Goal: Task Accomplishment & Management: Complete application form

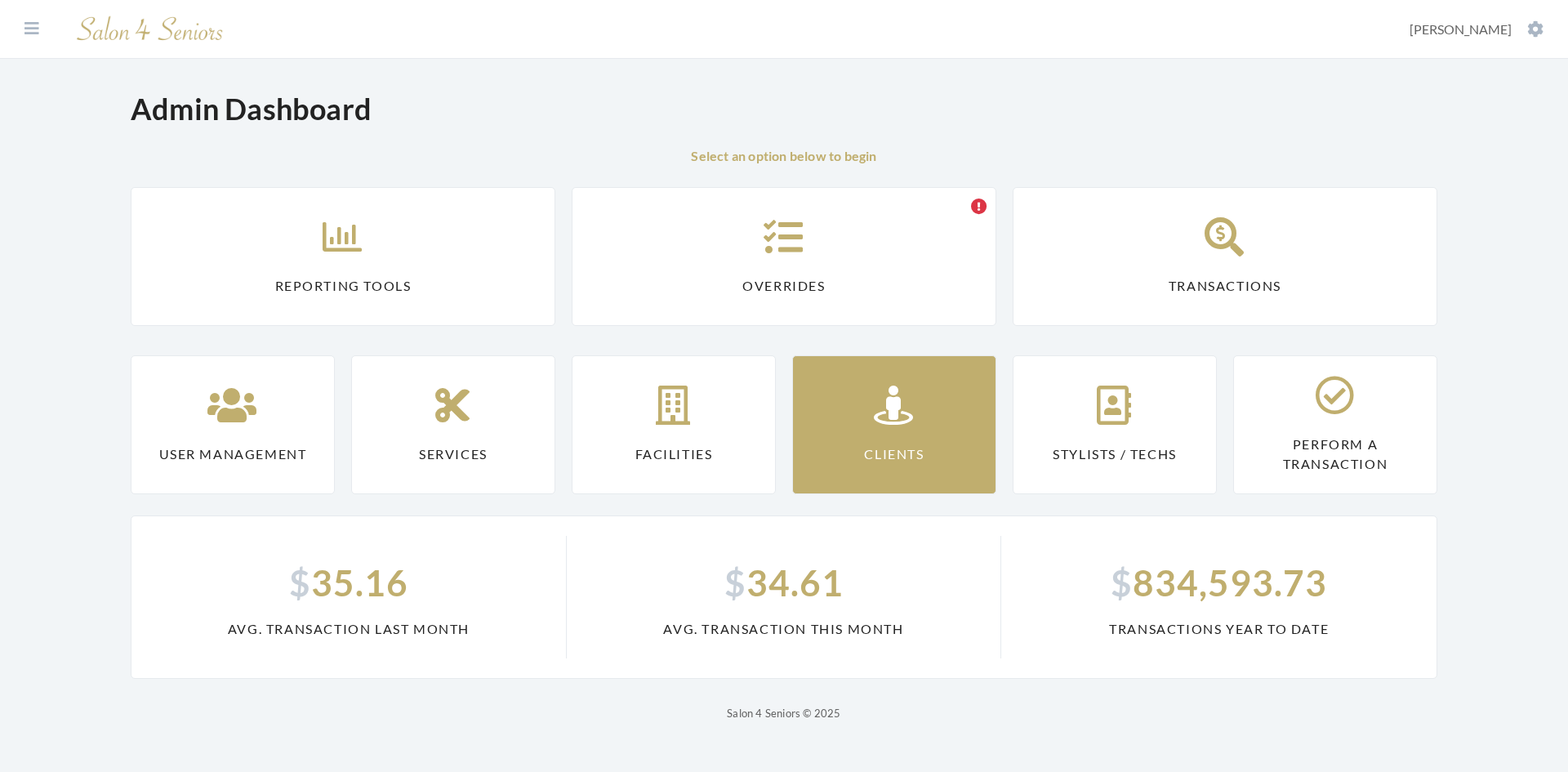
click at [845, 418] on link "Clients" at bounding box center [894, 425] width 204 height 139
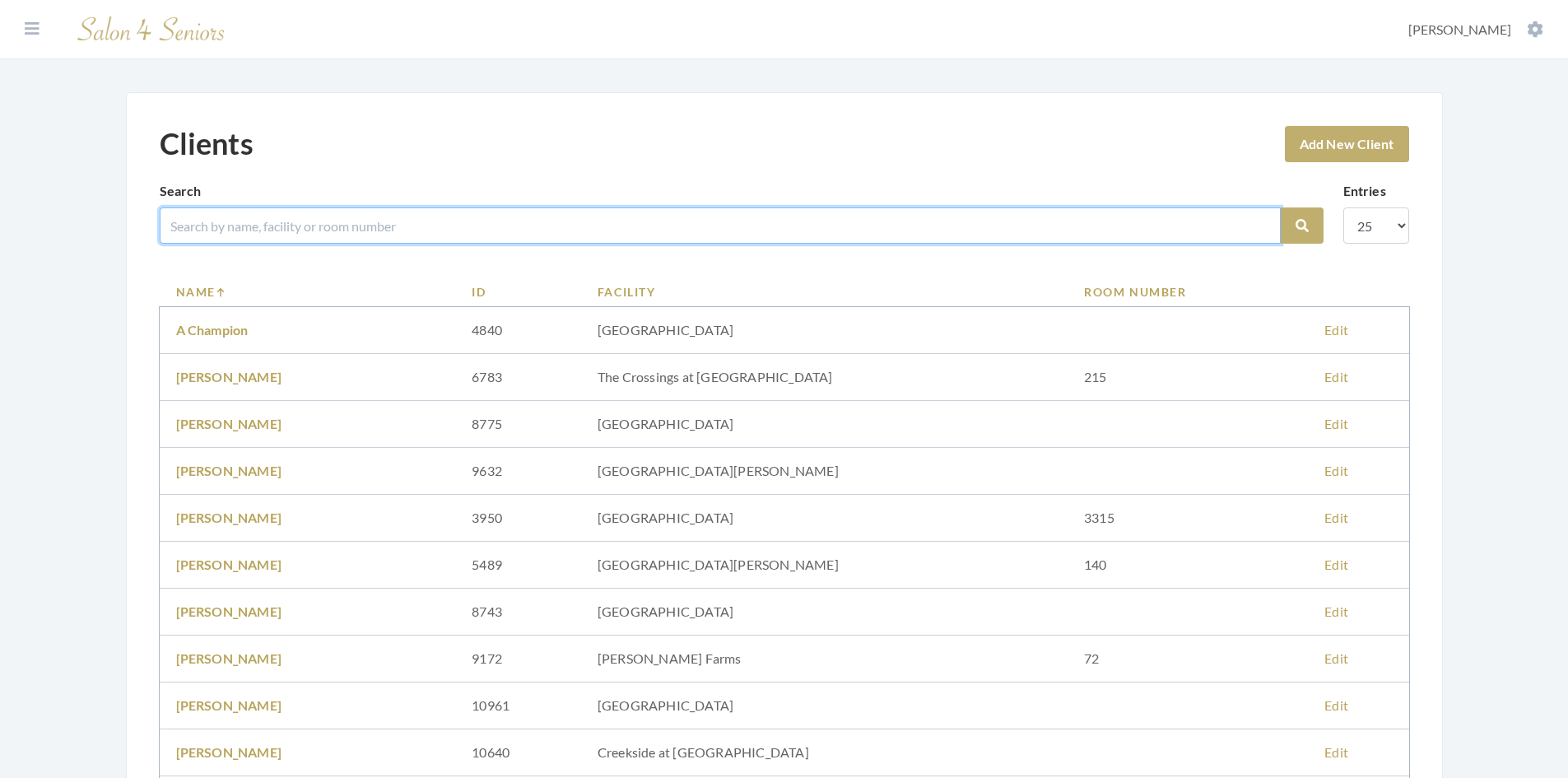
click at [448, 221] on input "search" at bounding box center [720, 225] width 1120 height 36
type input "davidson"
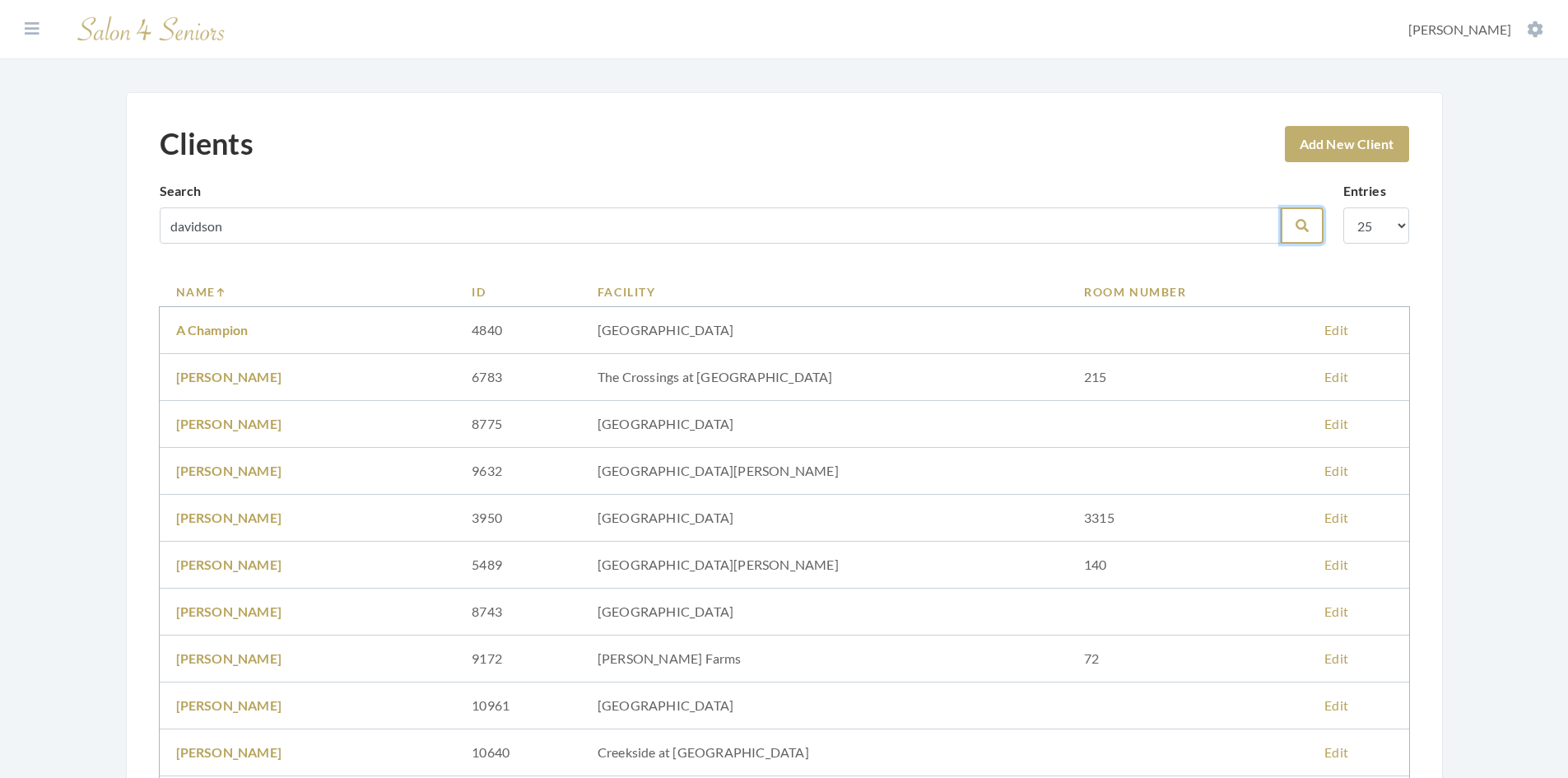
click at [1296, 224] on icon "submit" at bounding box center [1302, 225] width 13 height 13
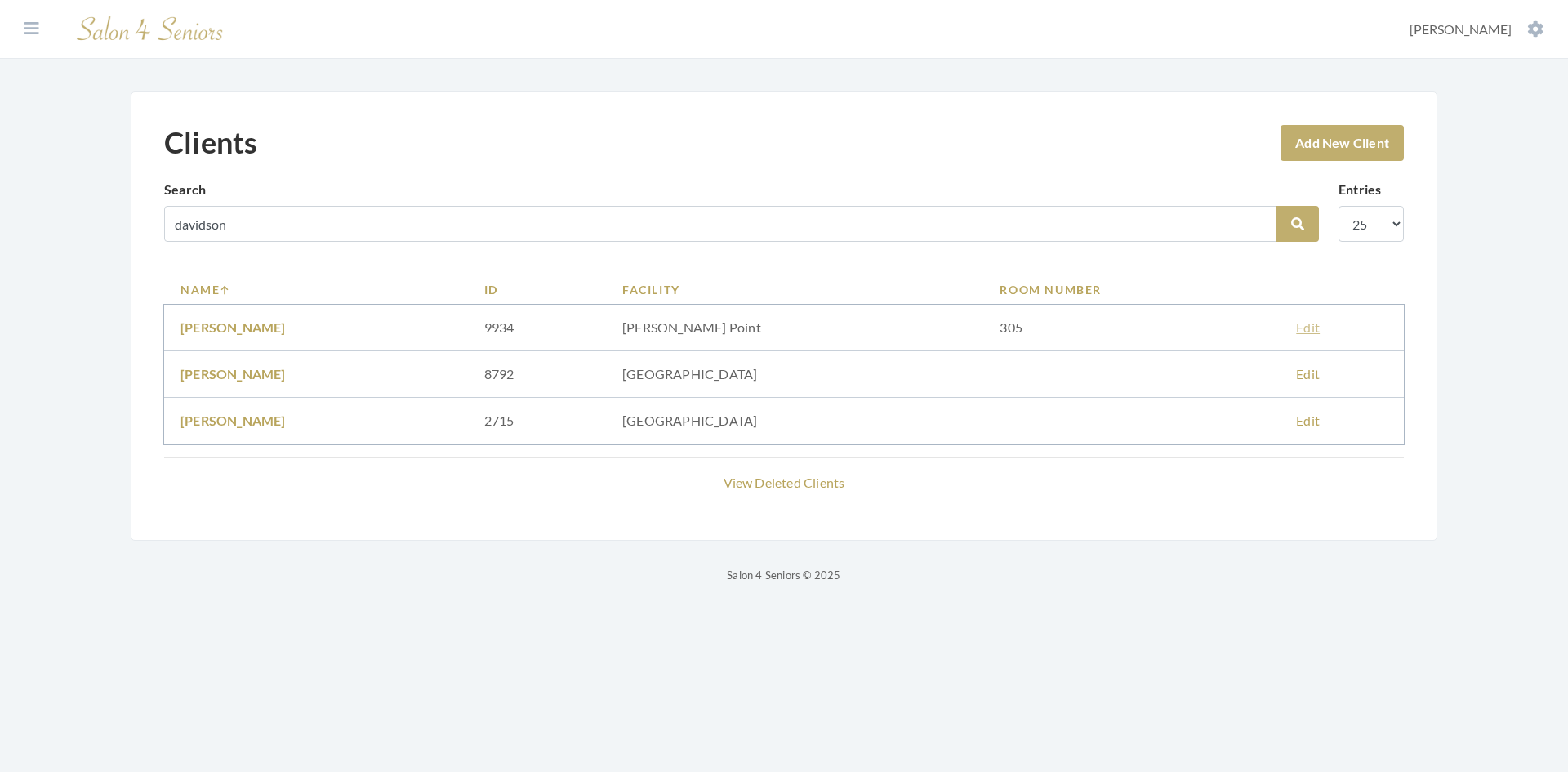
click at [1306, 327] on link "Edit" at bounding box center [1308, 327] width 24 height 15
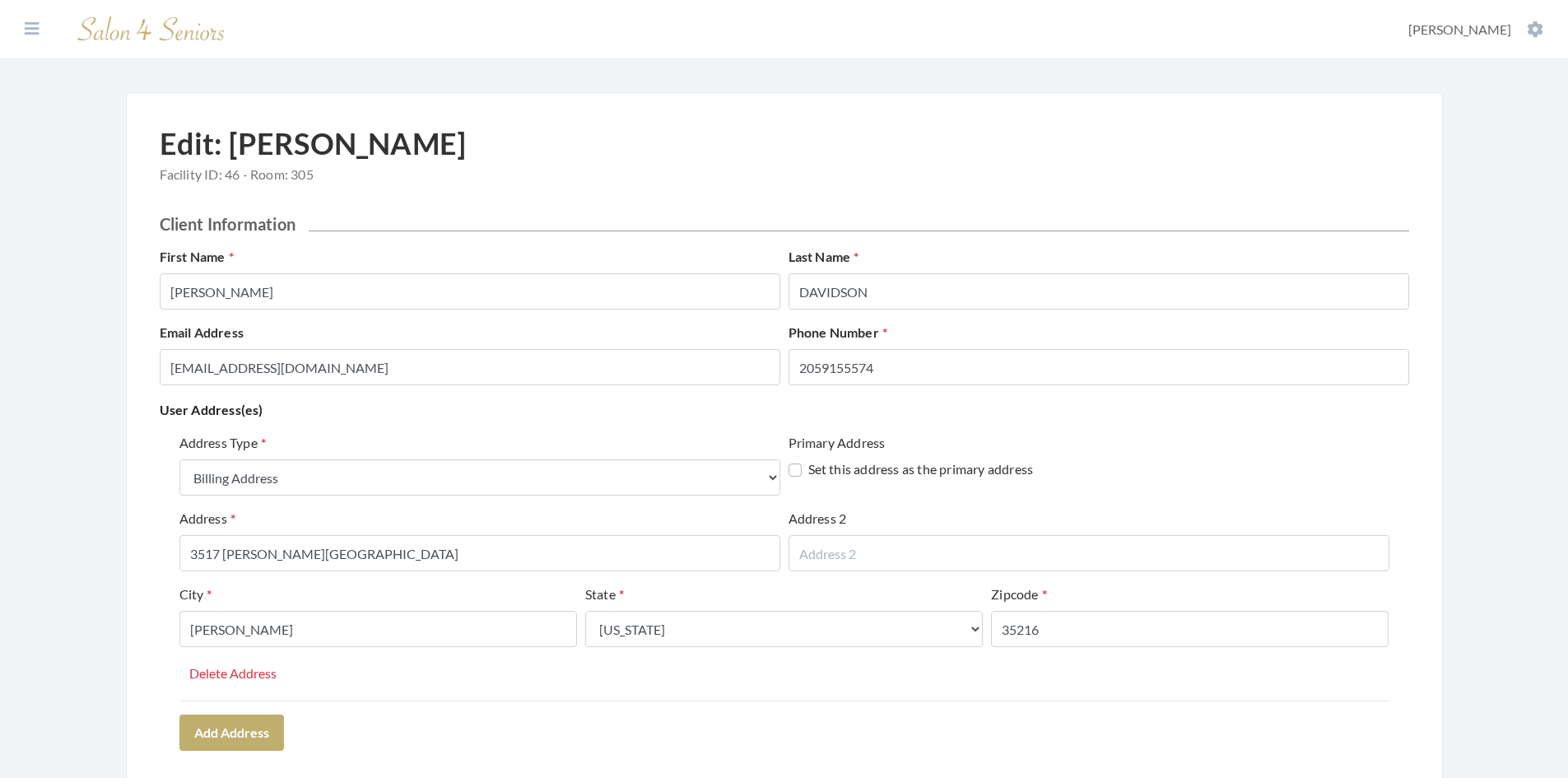
select select "billing"
select select "al"
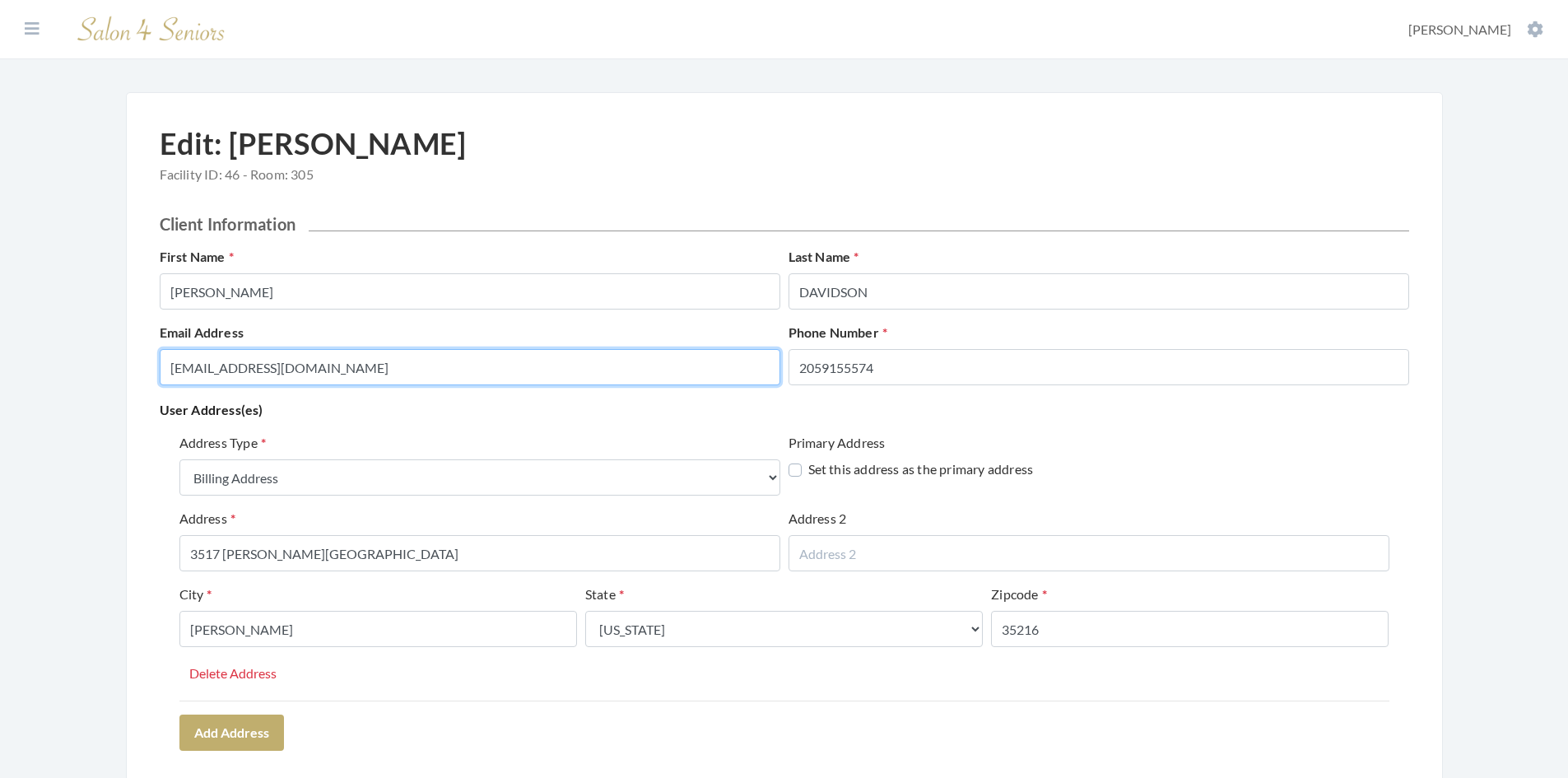
drag, startPoint x: 404, startPoint y: 363, endPoint x: 116, endPoint y: 382, distance: 288.6
paste input "smcdwells@gmail.com"
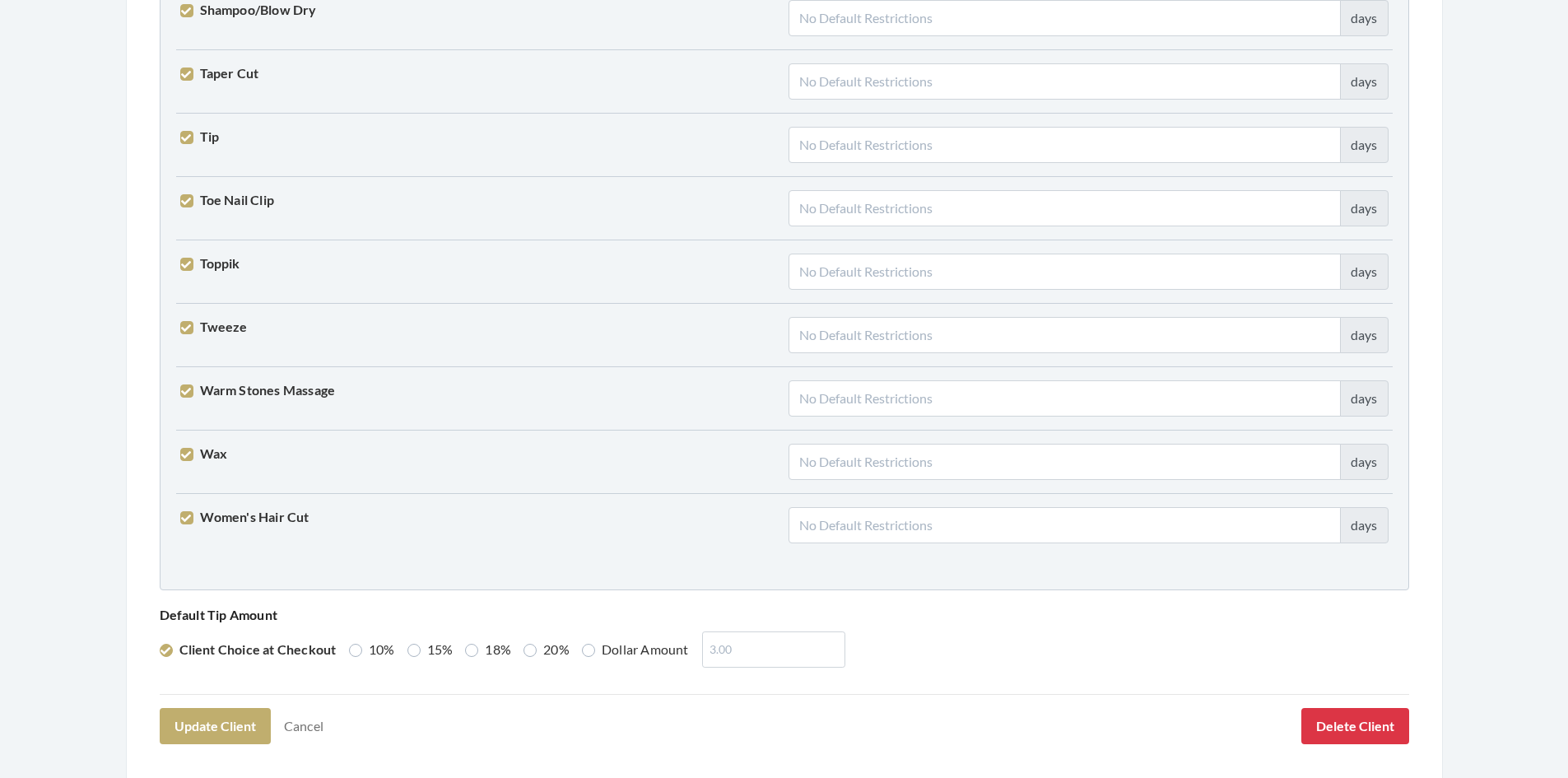
scroll to position [4054, 0]
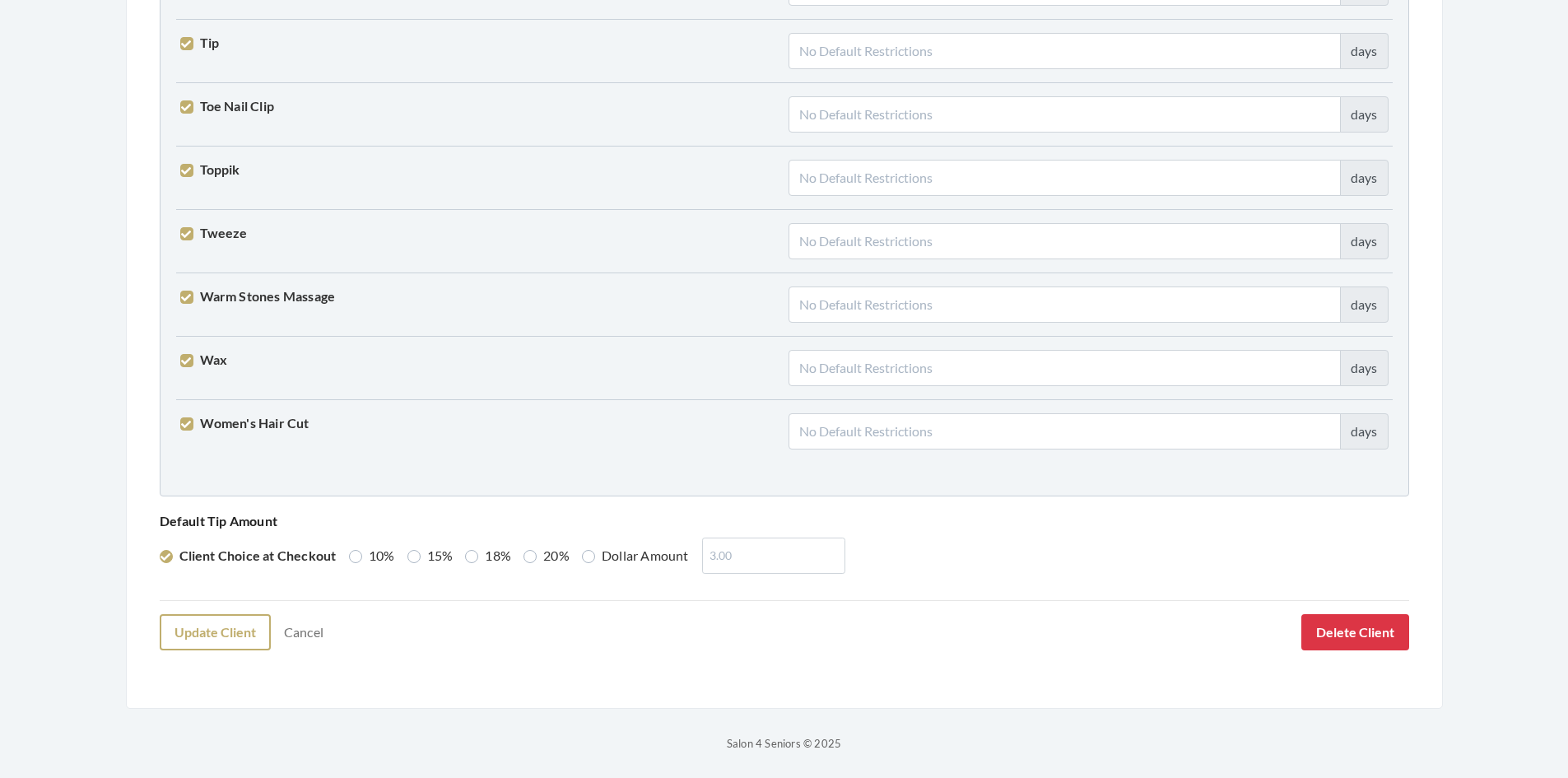
type input "smcdwells@gmail.com"
click at [206, 628] on button "Update Client" at bounding box center [215, 632] width 111 height 36
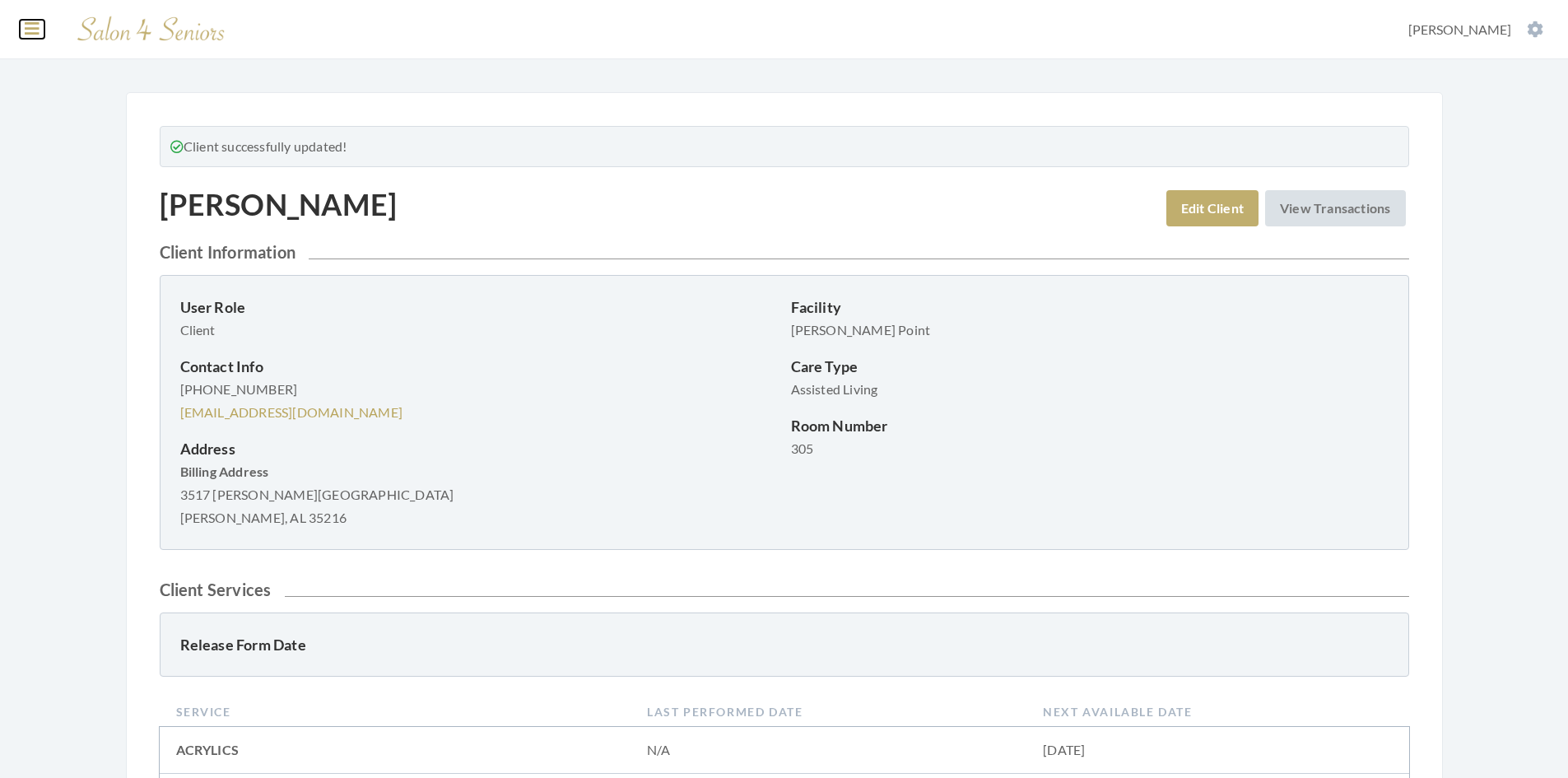
click at [29, 27] on icon at bounding box center [32, 28] width 15 height 16
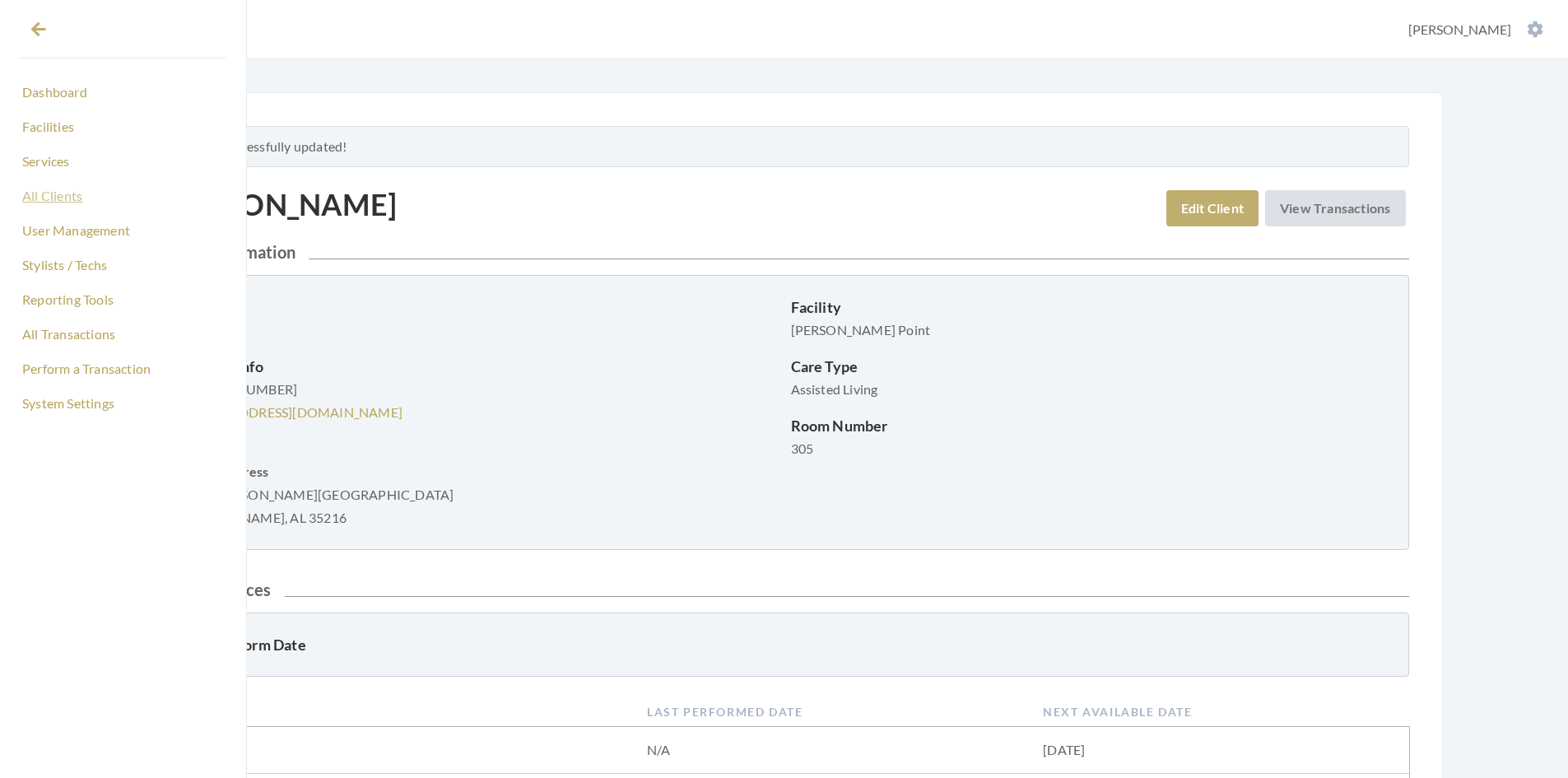
click at [62, 190] on link "All Clients" at bounding box center [123, 196] width 207 height 28
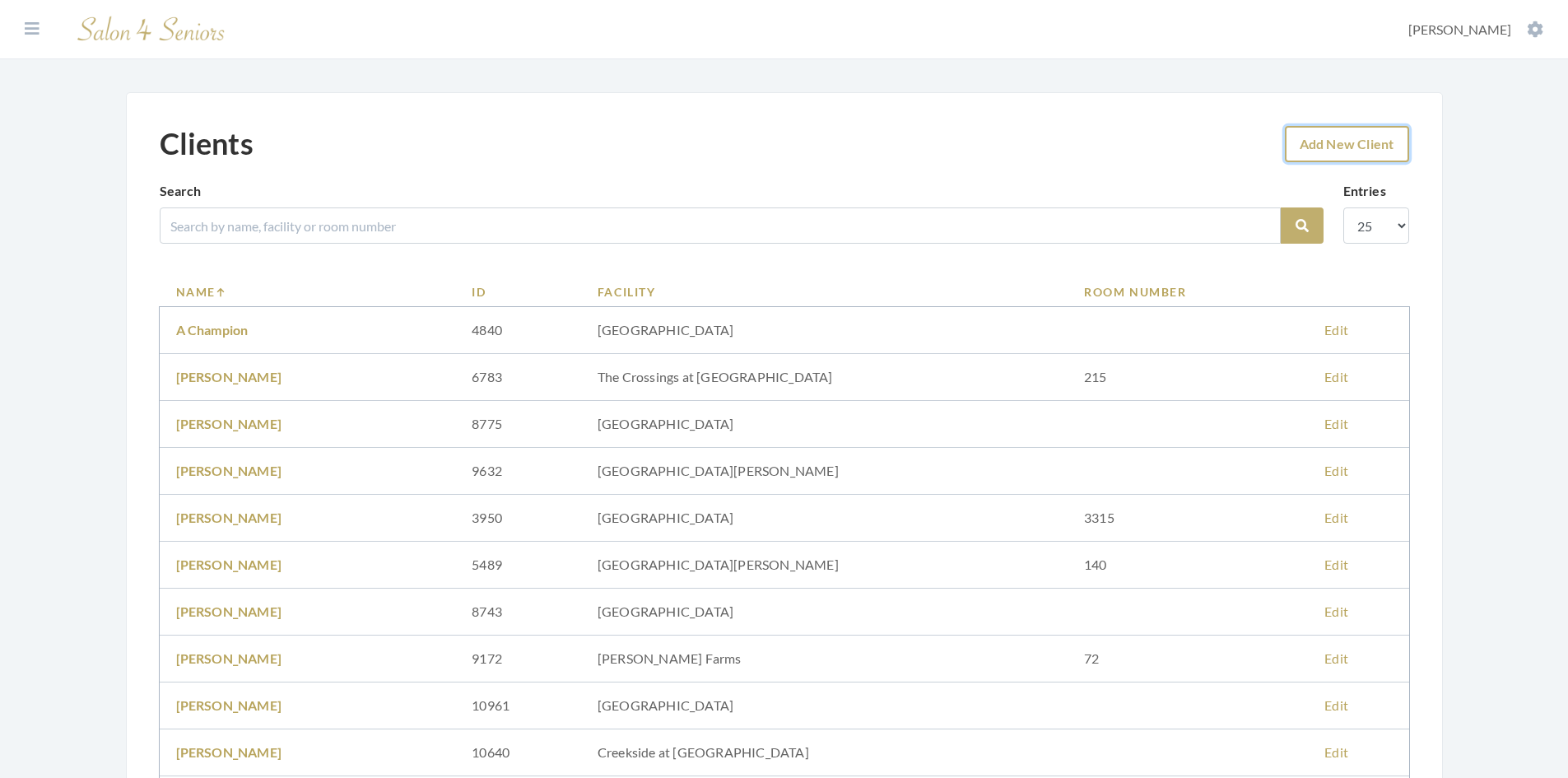
click at [1330, 149] on link "Add New Client" at bounding box center [1347, 143] width 125 height 36
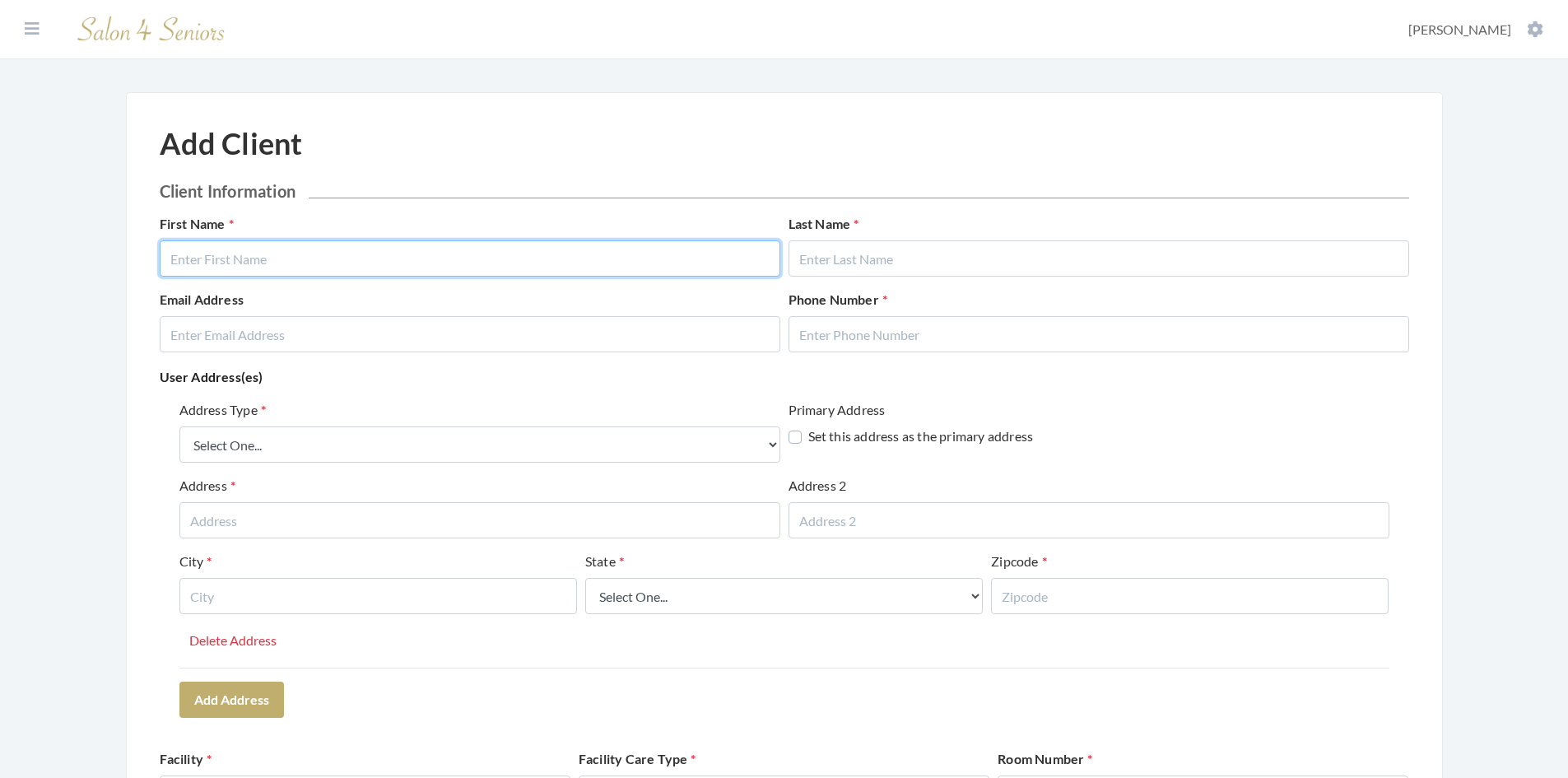
click at [323, 260] on input "text" at bounding box center [470, 258] width 621 height 36
type input "[PERSON_NAME]"
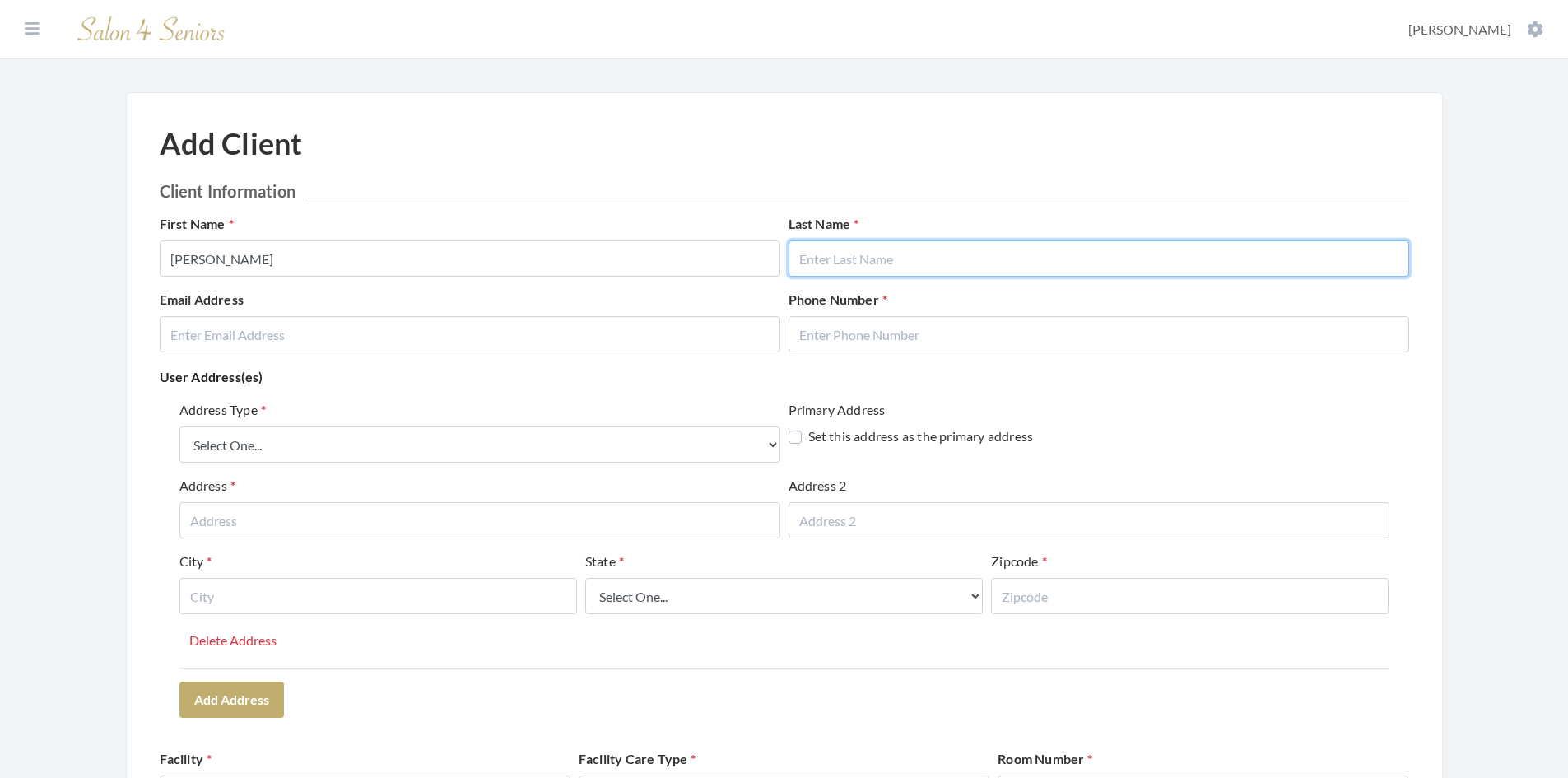
click at [844, 258] on input "text" at bounding box center [1098, 258] width 621 height 36
type input "[PERSON_NAME]"
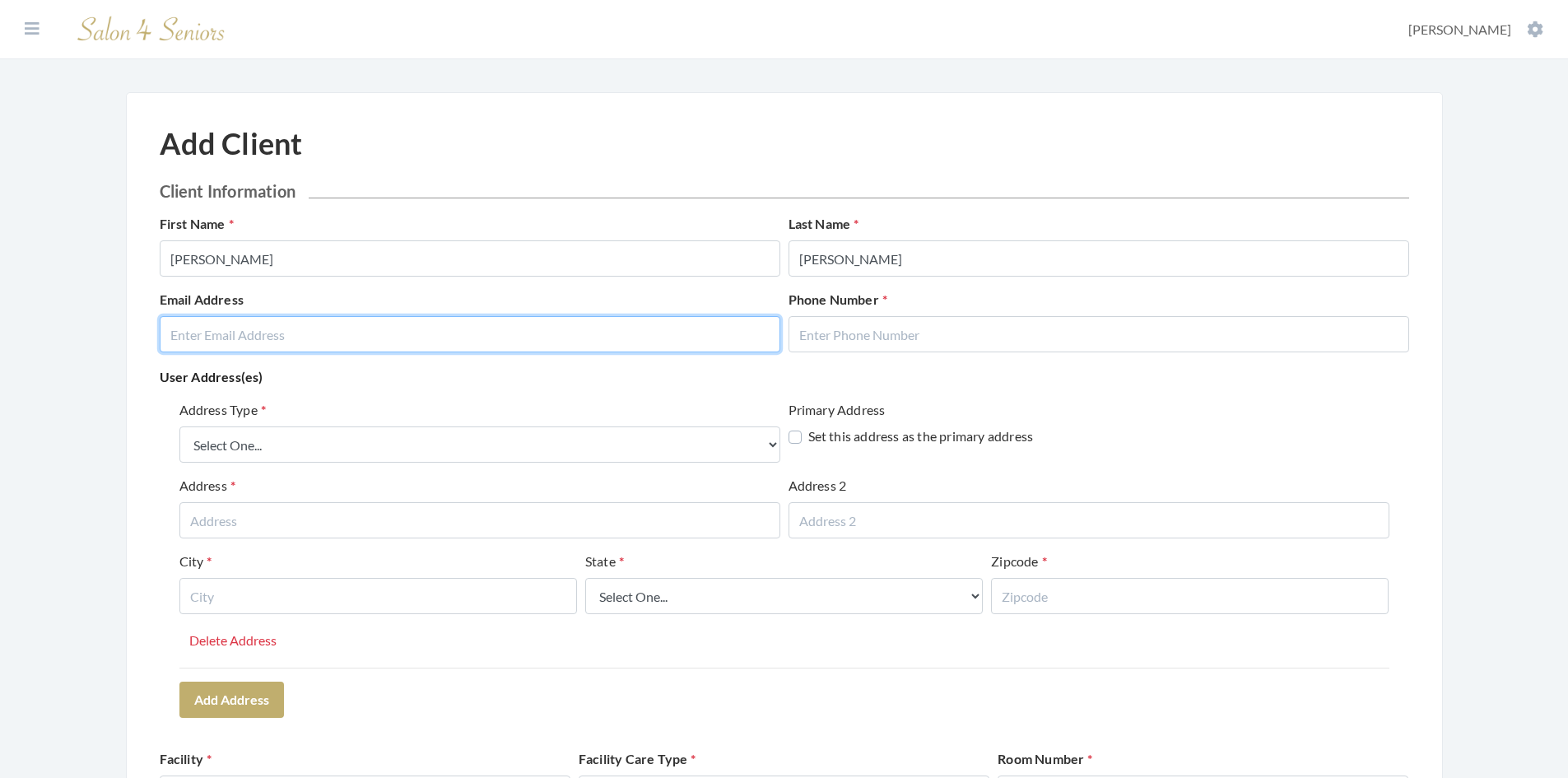
click at [547, 344] on input "email" at bounding box center [470, 334] width 621 height 36
type input "[PERSON_NAME][EMAIL_ADDRESS][PERSON_NAME][DOMAIN_NAME]"
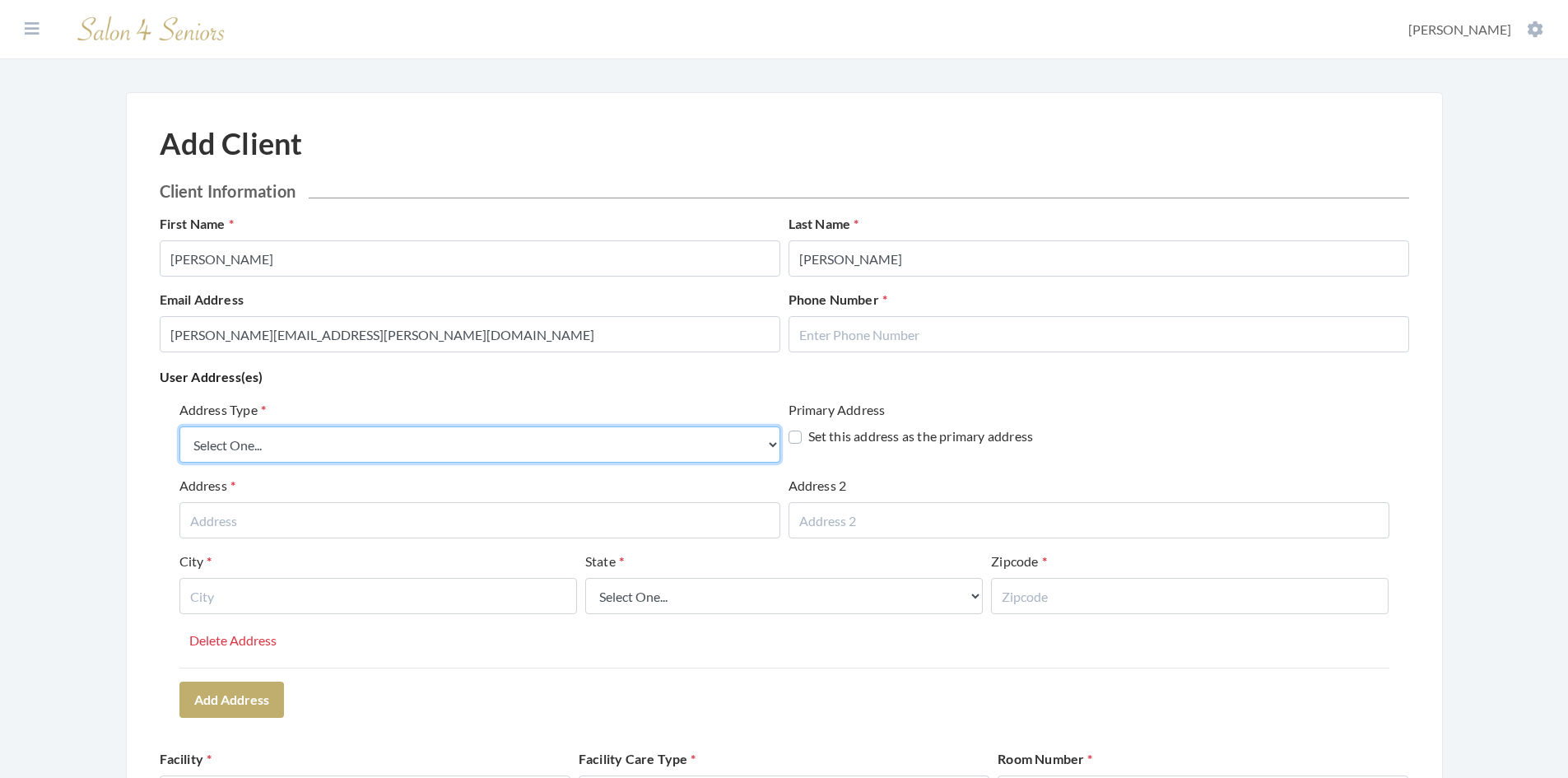
click at [490, 435] on select "Select One... Office Address Home Address Billing Address" at bounding box center [479, 444] width 600 height 36
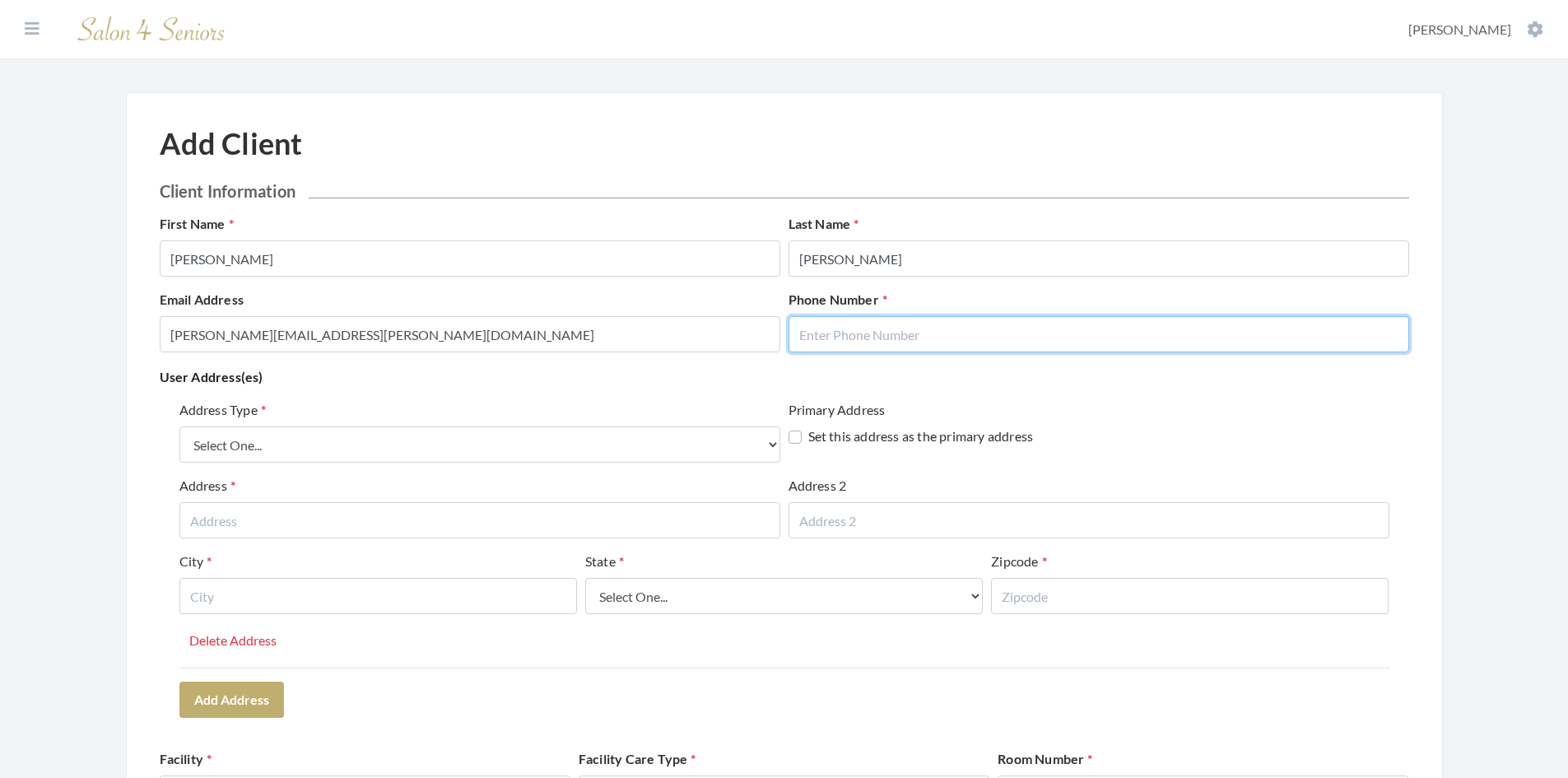
click at [871, 328] on input "text" at bounding box center [1098, 334] width 621 height 36
type input "205-956-1831"
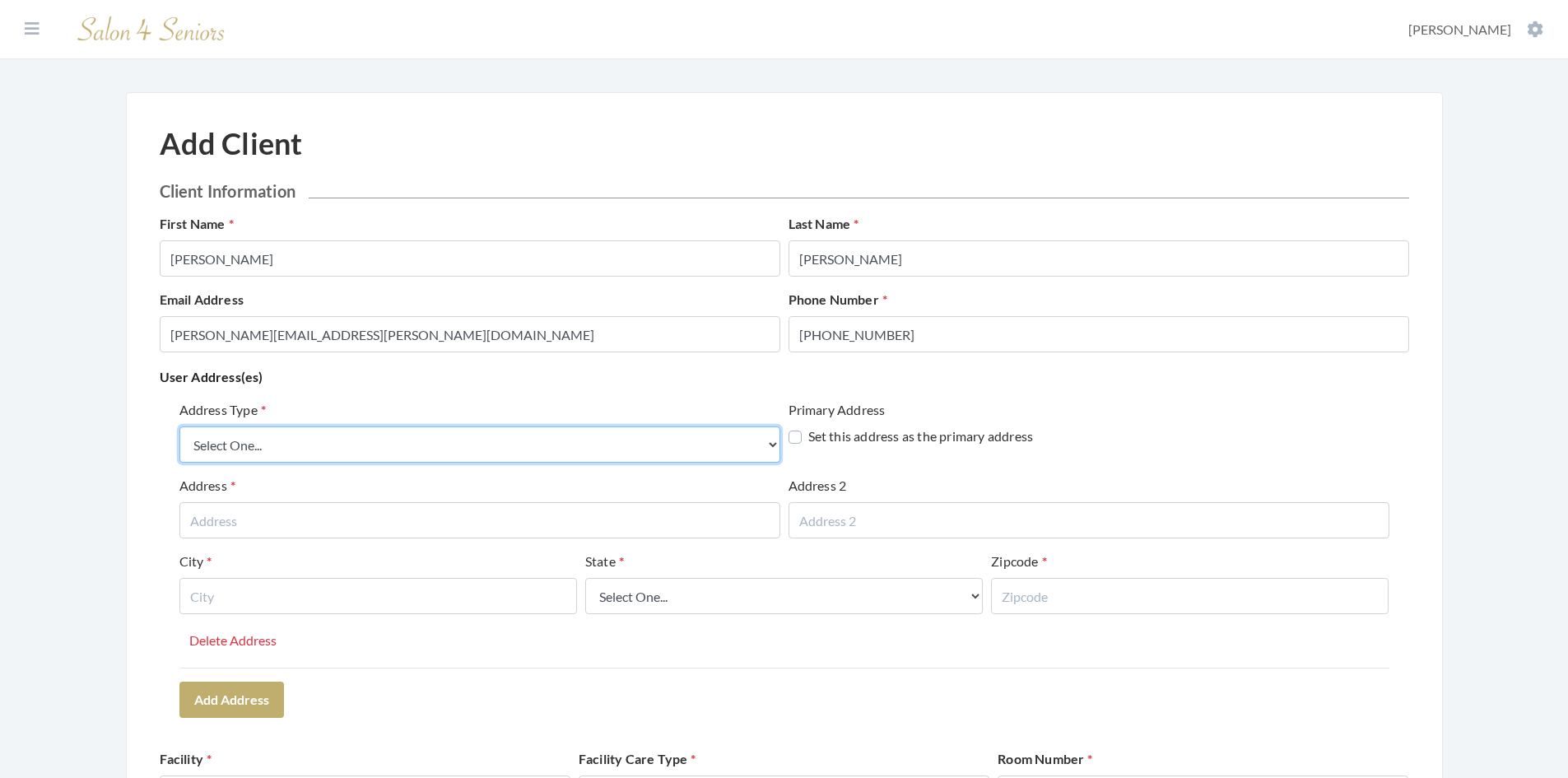
click at [506, 442] on select "Select One... Office Address Home Address Billing Address" at bounding box center [479, 444] width 600 height 36
click at [372, 448] on select "Select One... Office Address Home Address Billing Address" at bounding box center [479, 444] width 600 height 36
select select "office"
click at [179, 426] on select "Select One... Office Address Home Address Billing Address" at bounding box center [479, 444] width 600 height 36
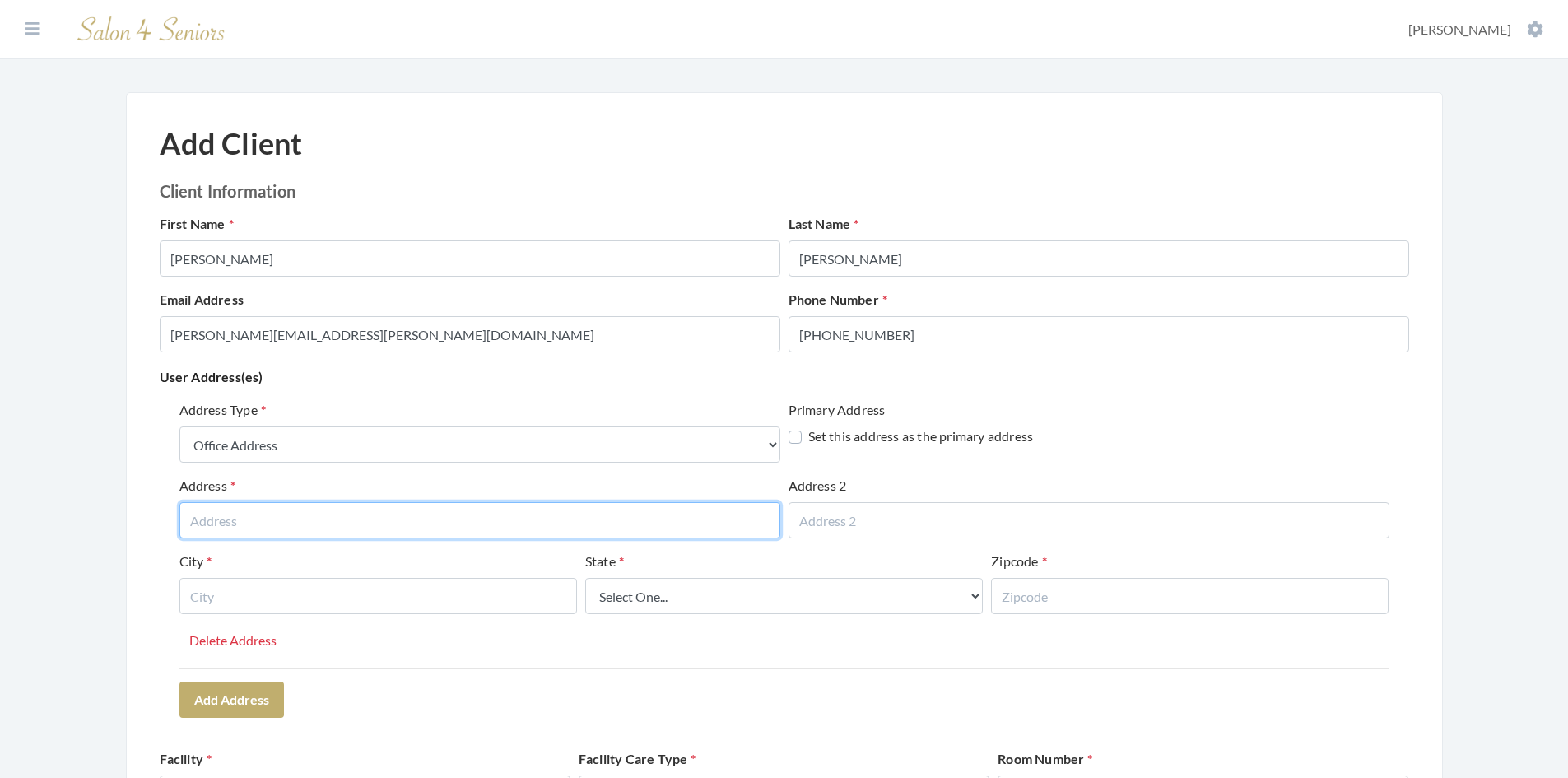
click at [298, 509] on input "text" at bounding box center [479, 520] width 600 height 36
type input "[STREET_ADDRESS]"
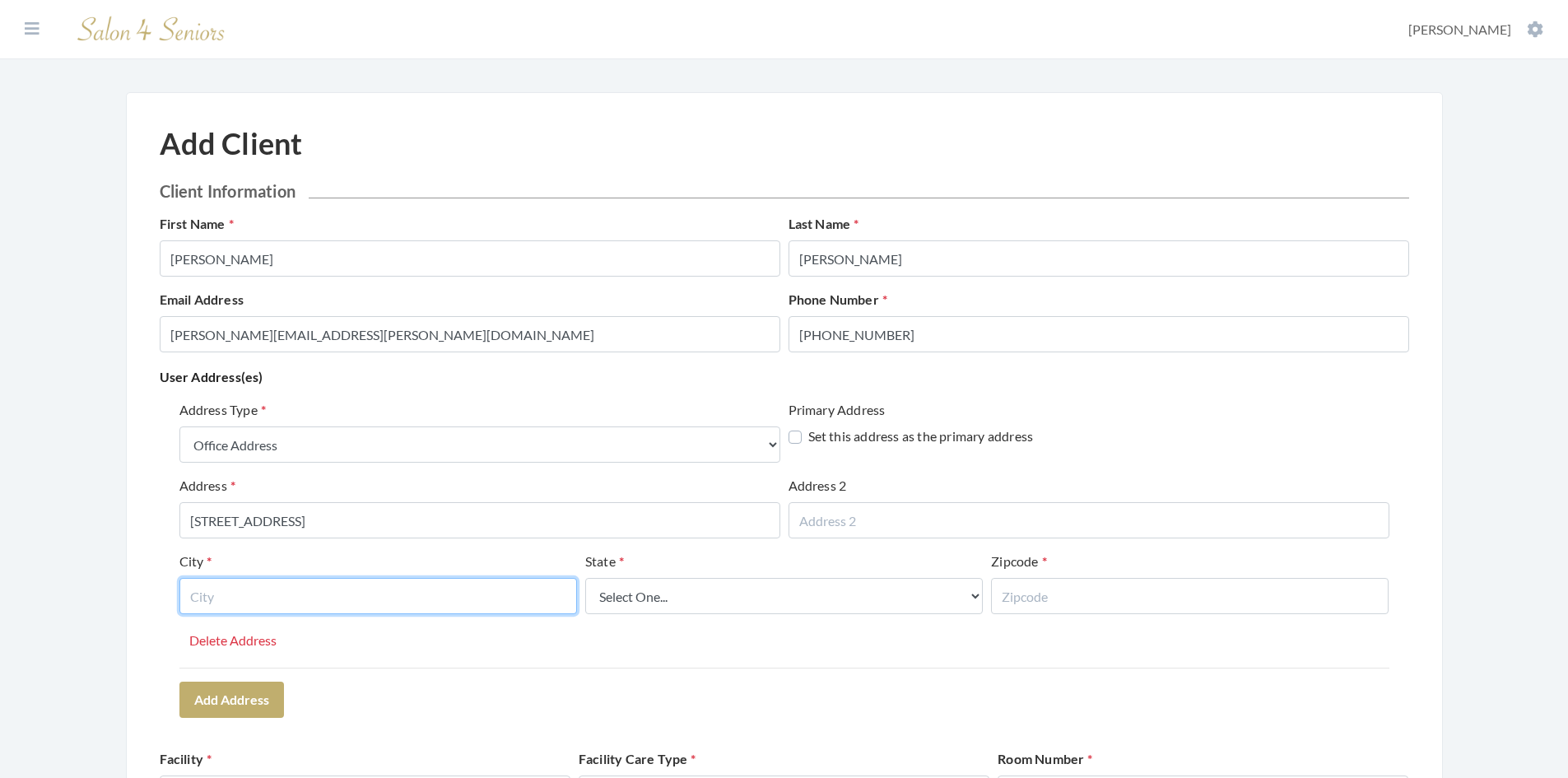
click at [447, 607] on input "text" at bounding box center [377, 595] width 397 height 36
type input "[GEOGRAPHIC_DATA]"
click at [622, 596] on select "Select One... Alabama Alaska American Samoa Arizona Arkansas California Colorad…" at bounding box center [783, 595] width 397 height 36
select select "al"
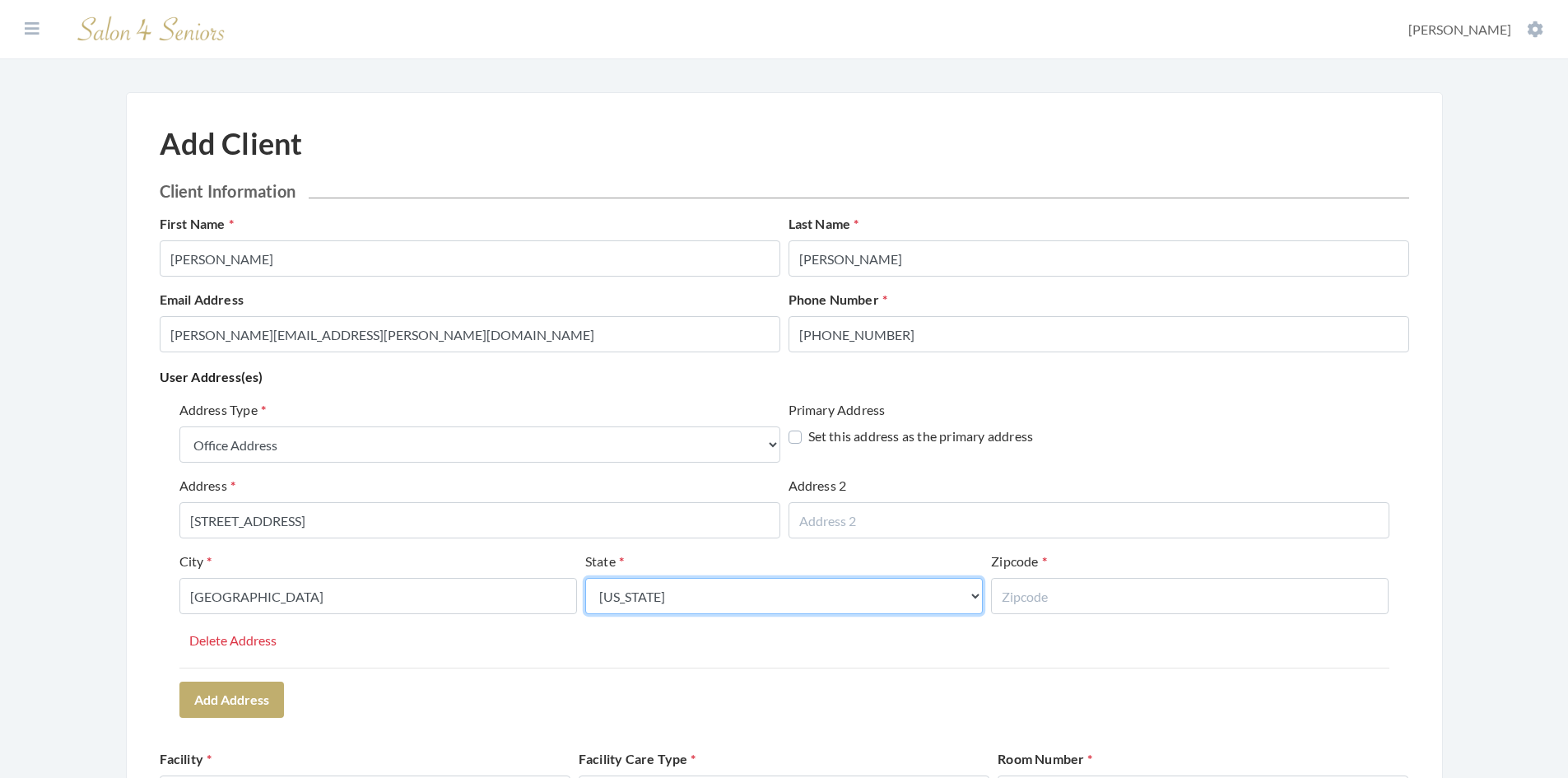
click at [585, 577] on select "Select One... Alabama Alaska American Samoa Arizona Arkansas California Colorad…" at bounding box center [783, 595] width 397 height 36
click at [1109, 597] on input "text" at bounding box center [1189, 595] width 397 height 36
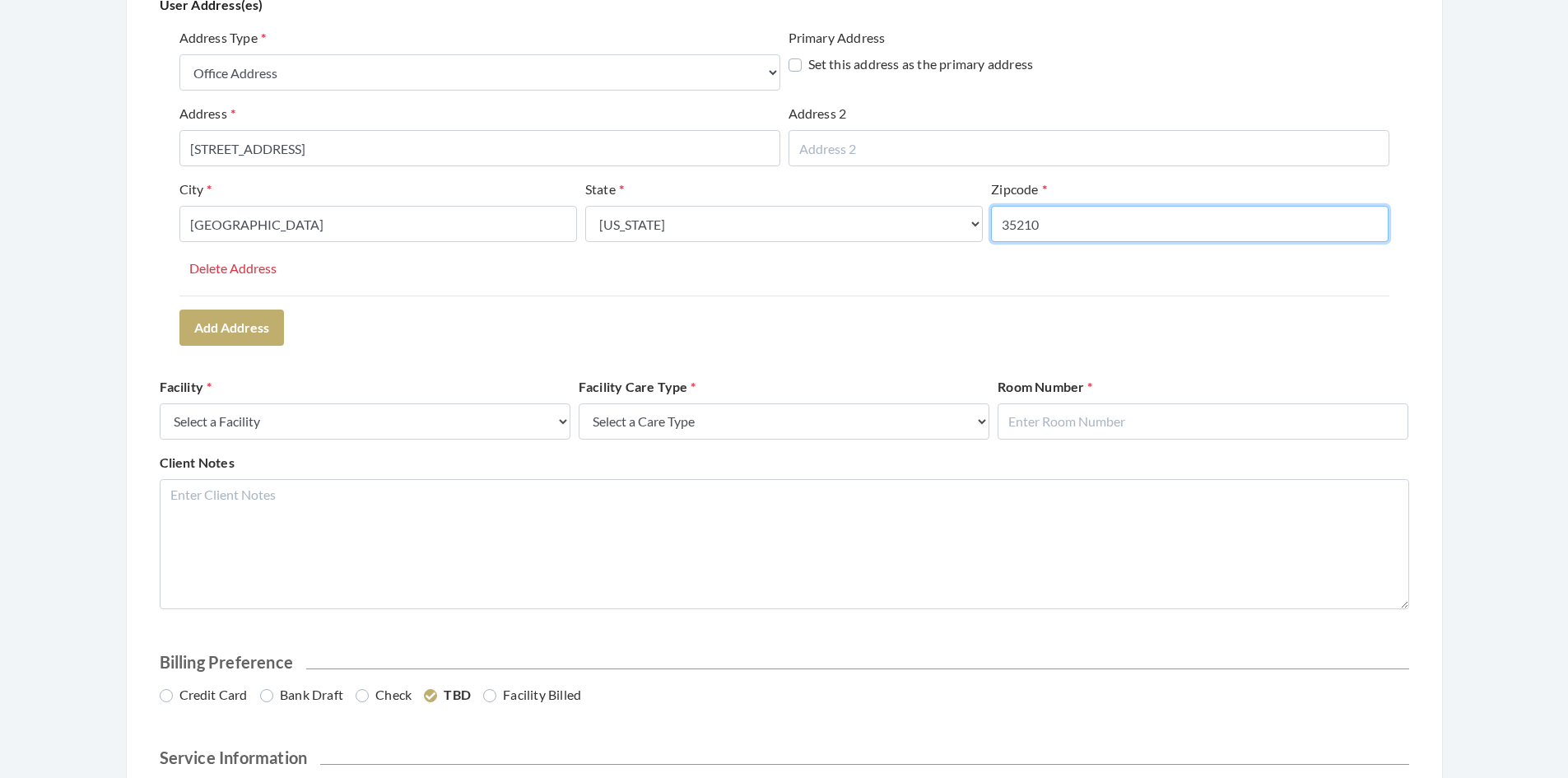
scroll to position [412, 0]
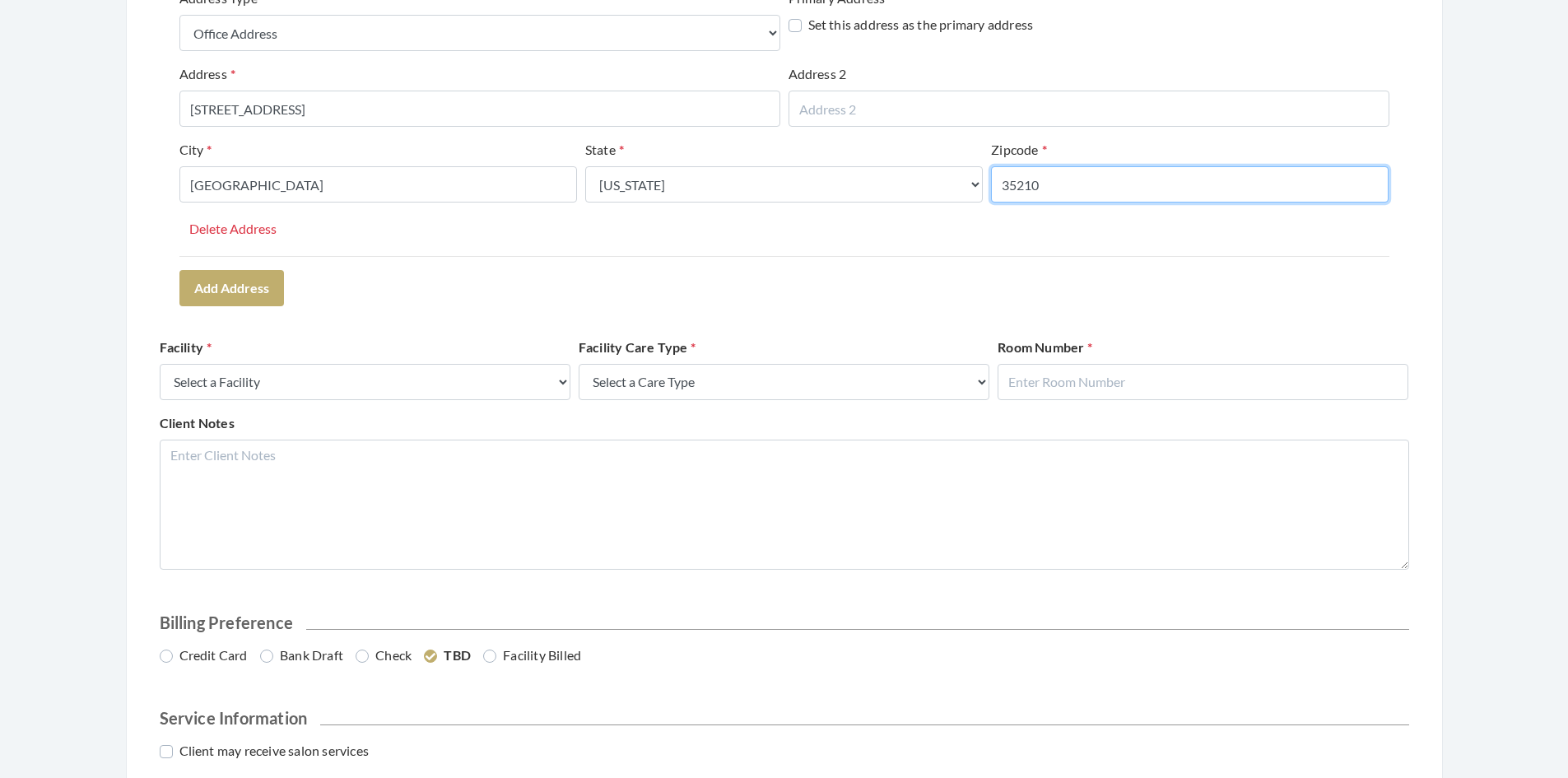
type input "35210"
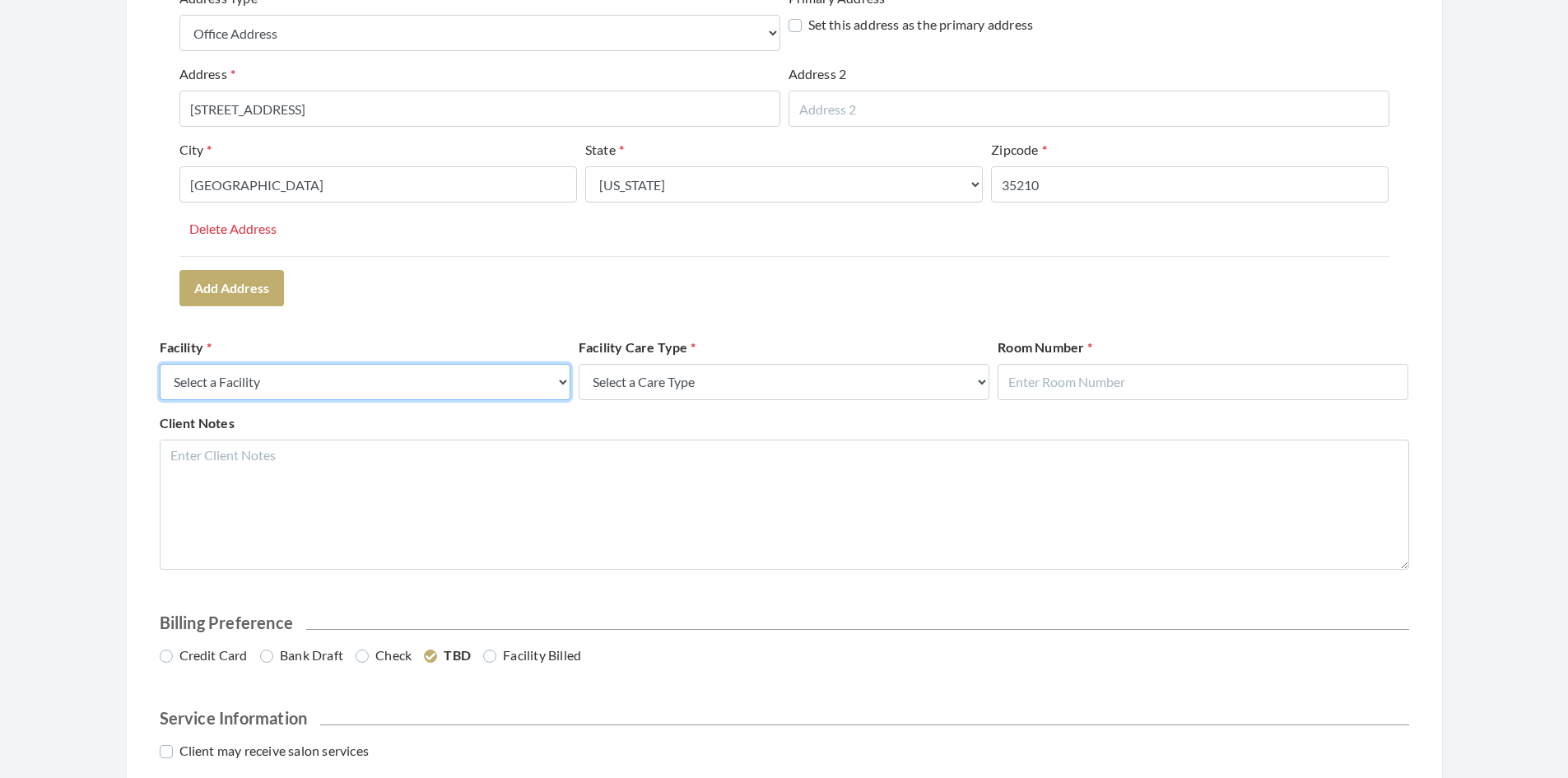
click at [517, 382] on select "Select a Facility Creekside at Three Rivers Brookdale Jones Farm Merrill Garden…" at bounding box center [365, 382] width 411 height 36
select select "58"
click at [160, 364] on select "Select a Facility Creekside at Three Rivers Brookdale Jones Farm Merrill Garden…" at bounding box center [365, 382] width 411 height 36
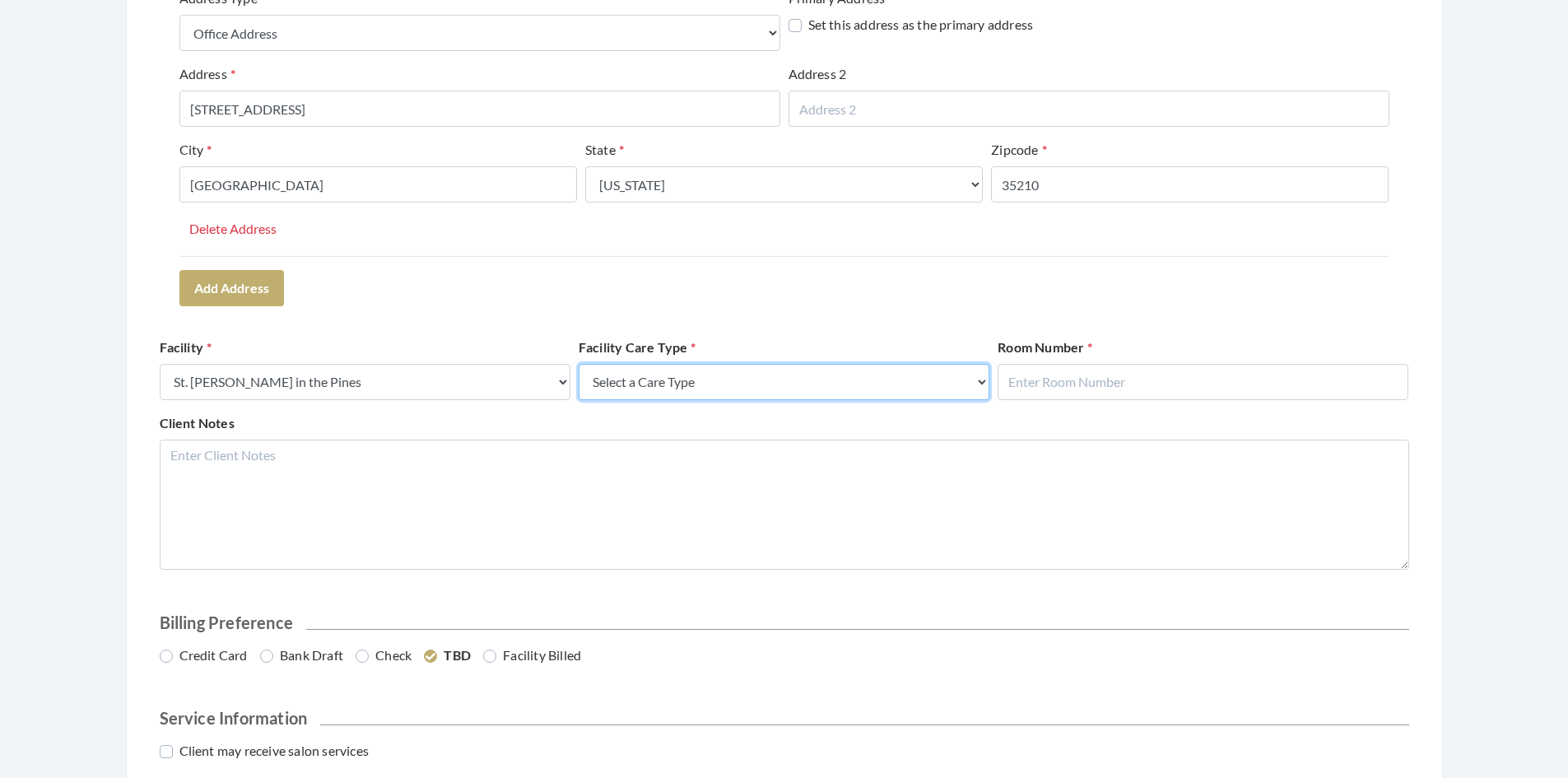
click at [659, 387] on select "Select a Care Type Nursing Home Rehab Memory Care Assisted Living Independent L…" at bounding box center [783, 382] width 411 height 36
select select "4"
click at [578, 364] on select "Select a Care Type Nursing Home Rehab Memory Care Assisted Living Independent L…" at bounding box center [783, 382] width 411 height 36
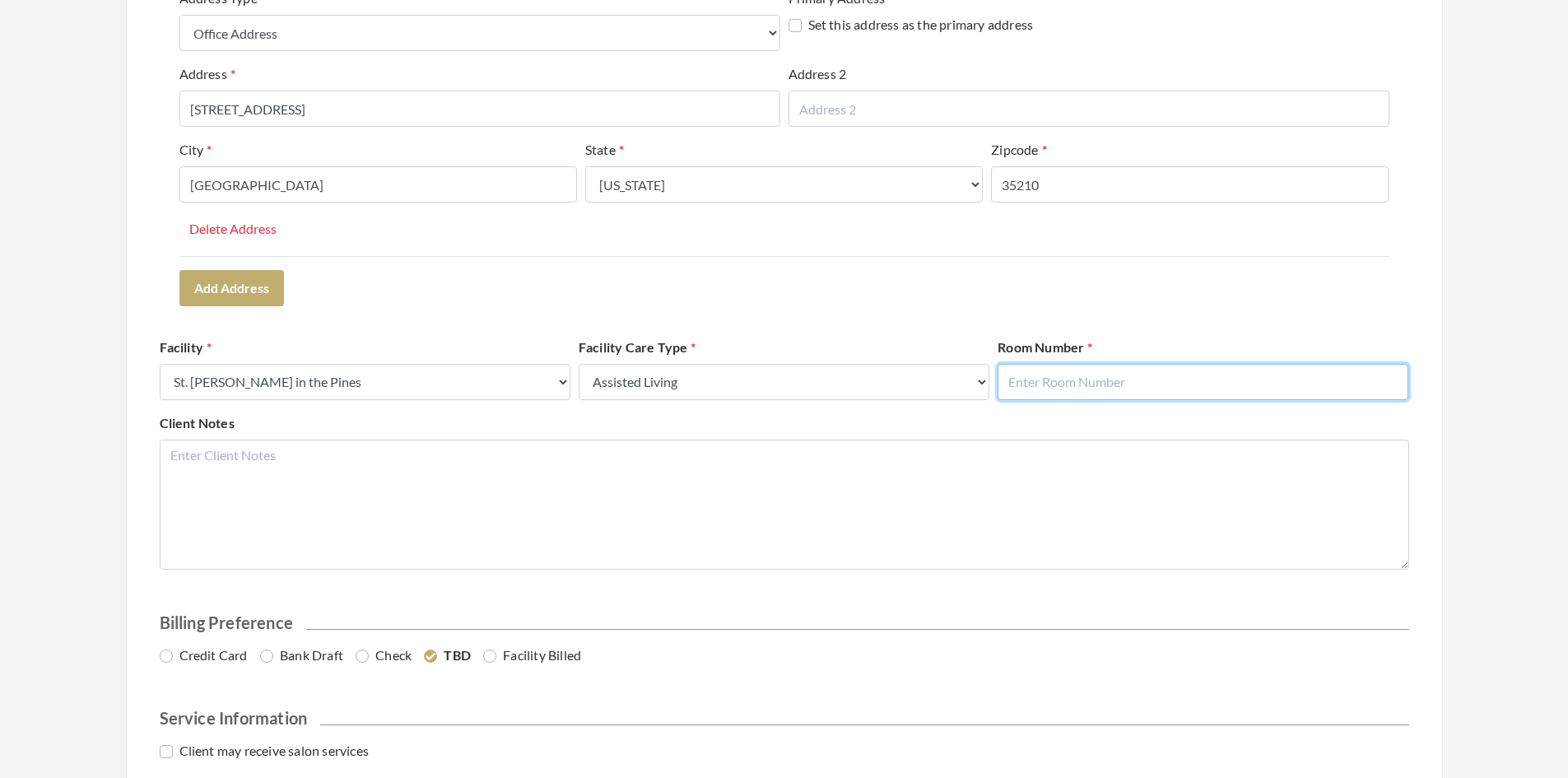
click at [1019, 382] on input "text" at bounding box center [1202, 382] width 411 height 36
type input "1"
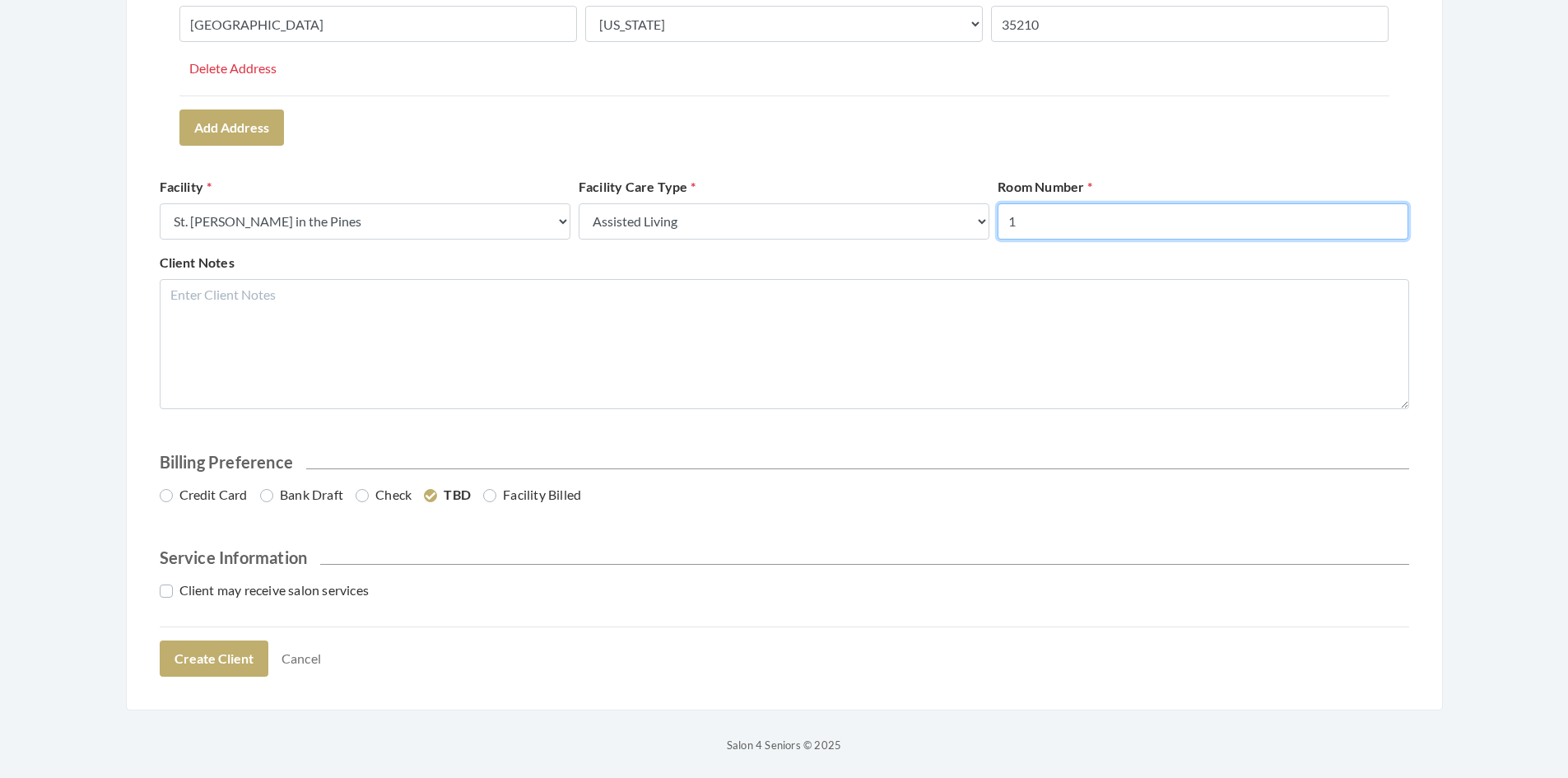
scroll to position [574, 0]
click at [373, 493] on label "Check" at bounding box center [383, 493] width 56 height 20
radio input "true"
click at [169, 589] on label "Client may receive salon services" at bounding box center [265, 588] width 210 height 20
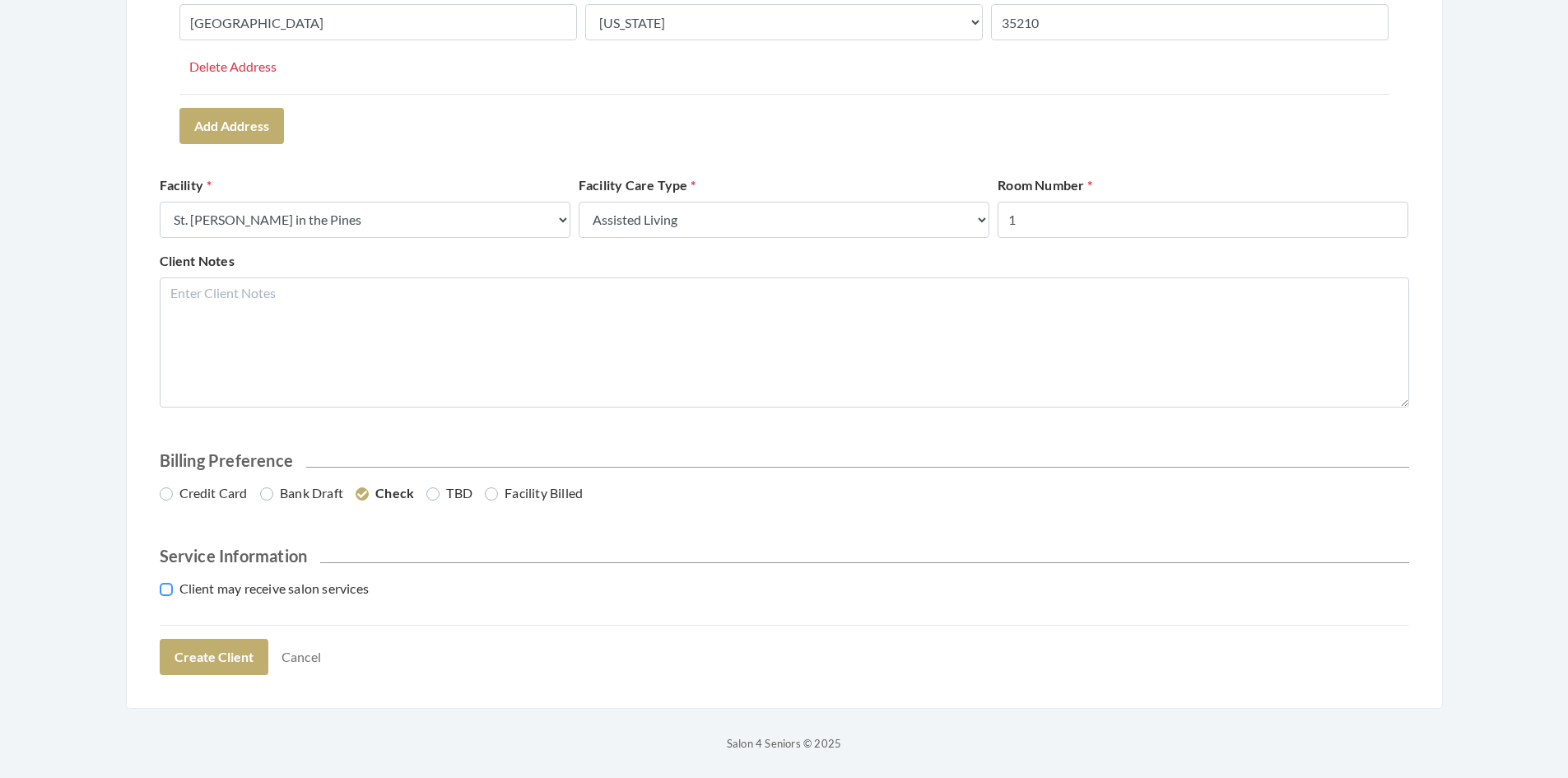
checkbox input "true"
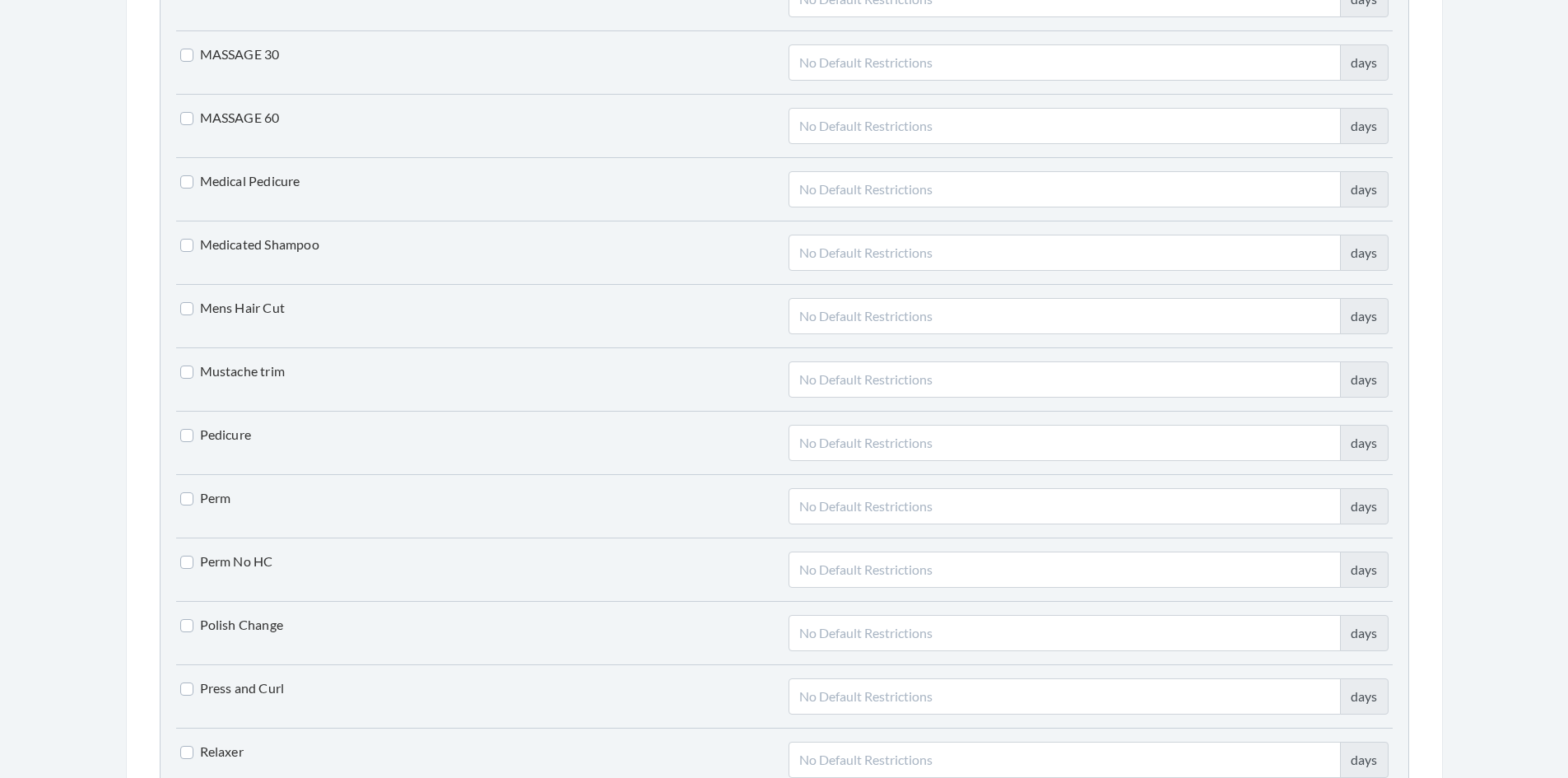
scroll to position [2795, 0]
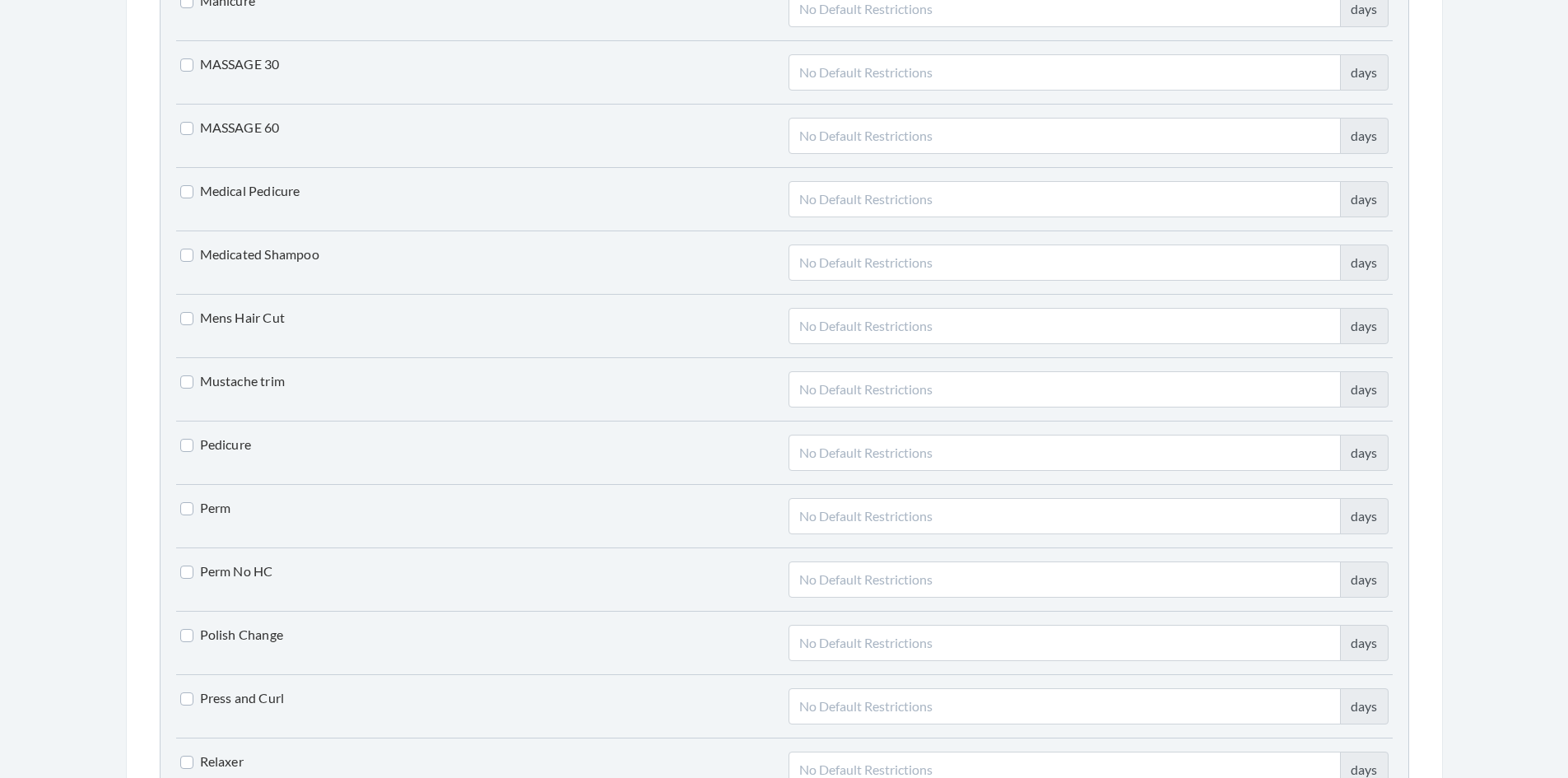
click at [184, 313] on label "Mens Hair Cut" at bounding box center [232, 317] width 105 height 20
checkbox input "true"
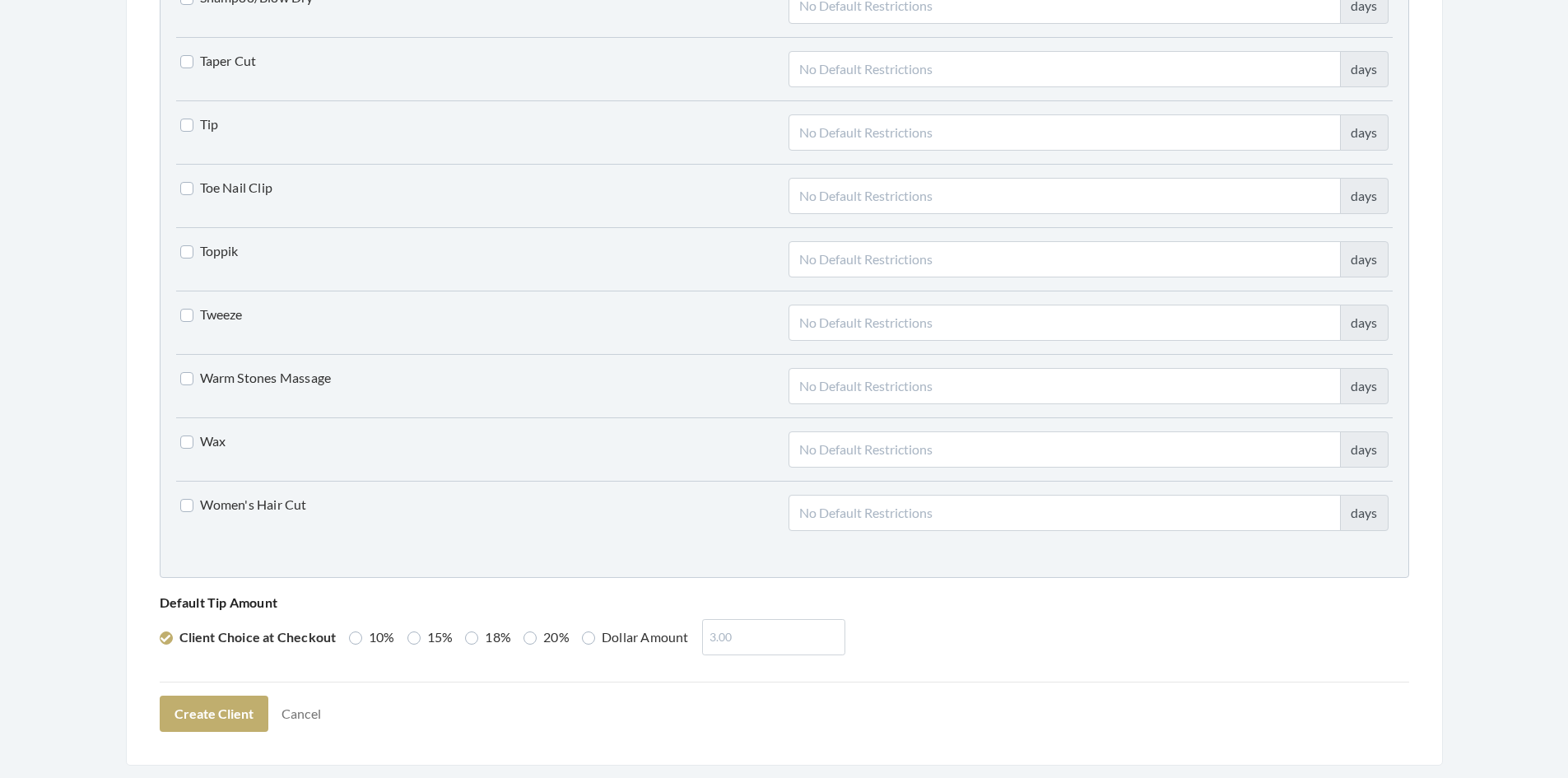
scroll to position [3996, 0]
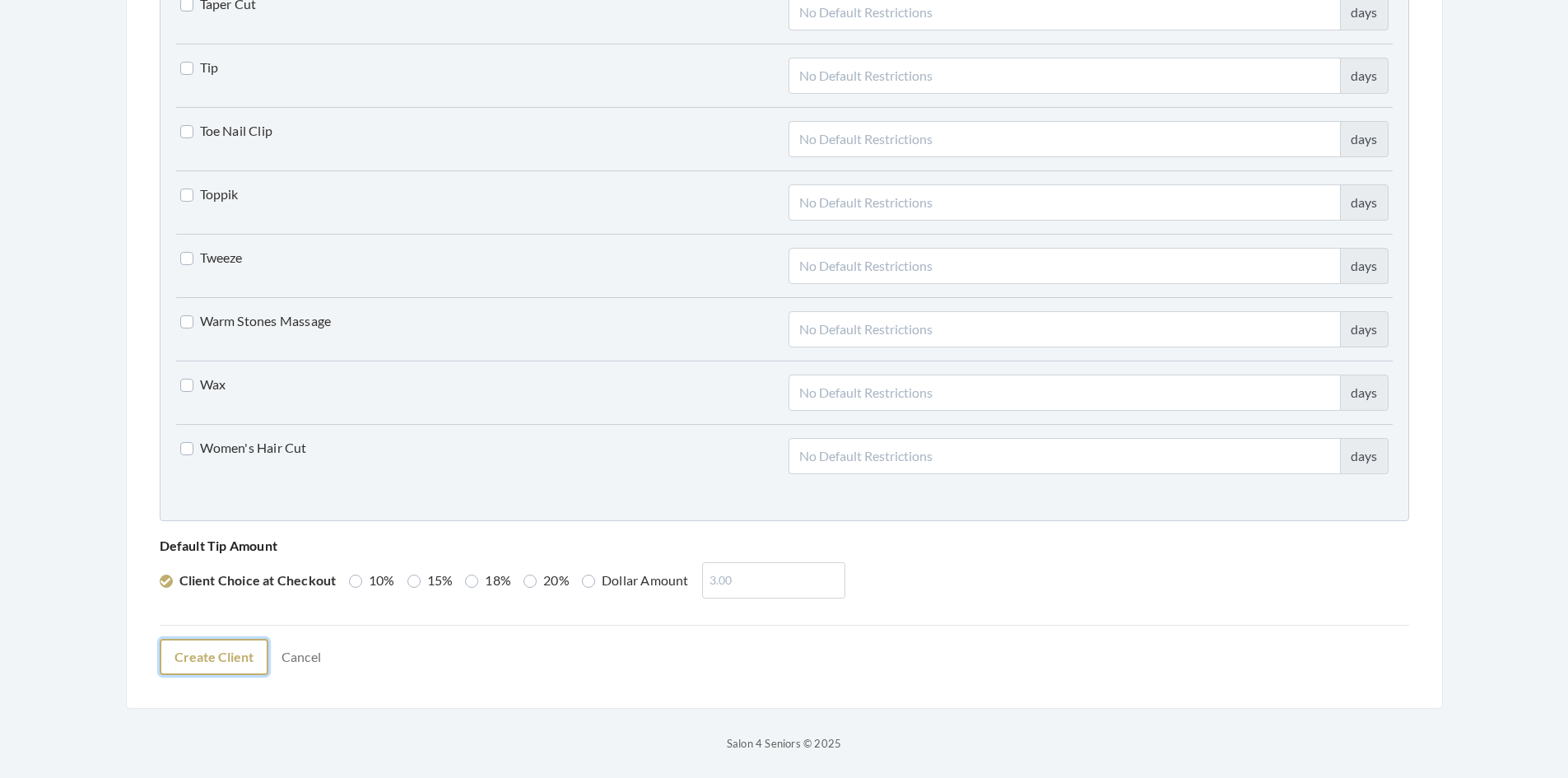
click at [230, 660] on button "Create Client" at bounding box center [214, 657] width 108 height 36
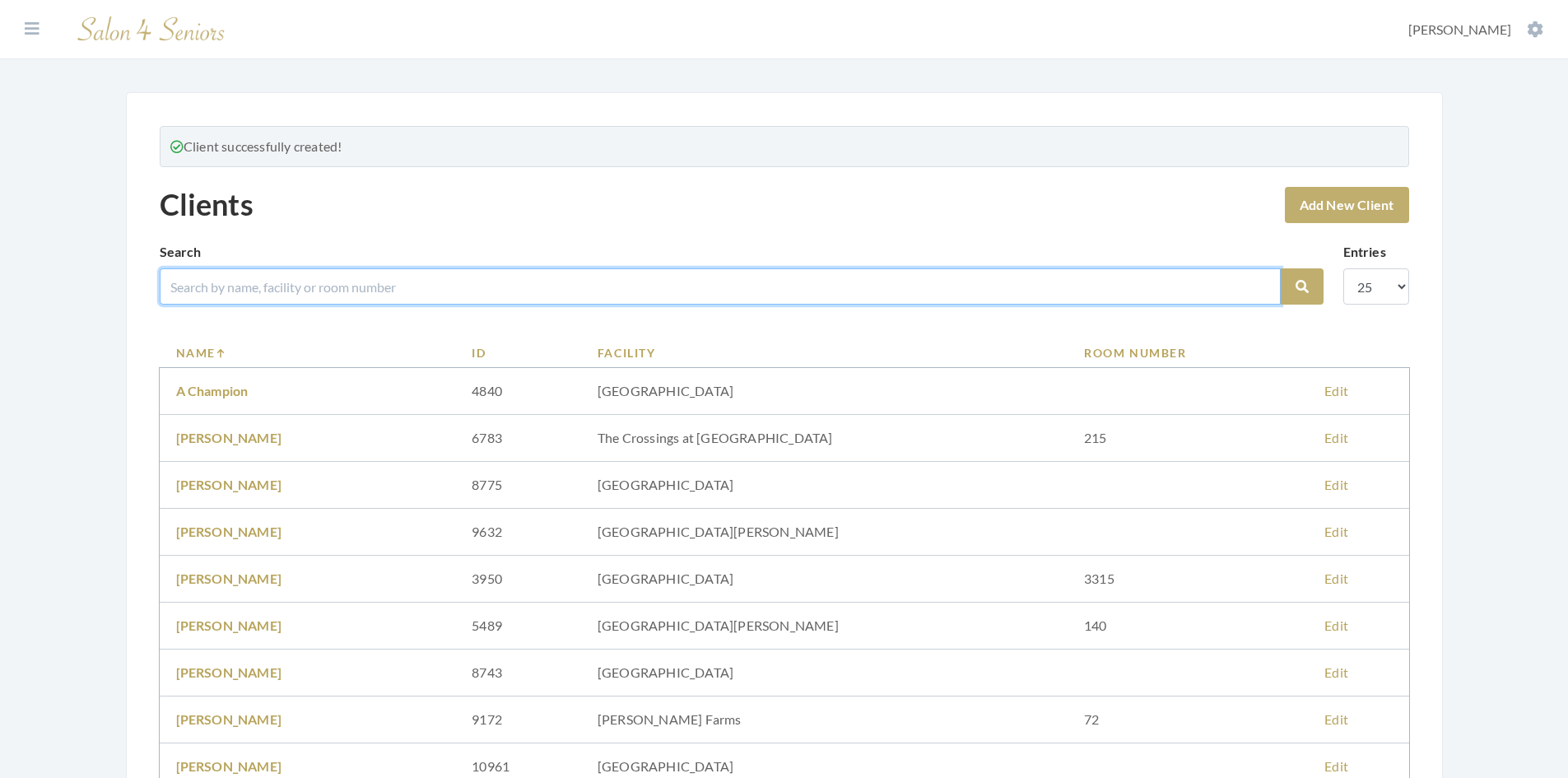
click at [449, 279] on input "search" at bounding box center [720, 286] width 1120 height 36
type input "deu"
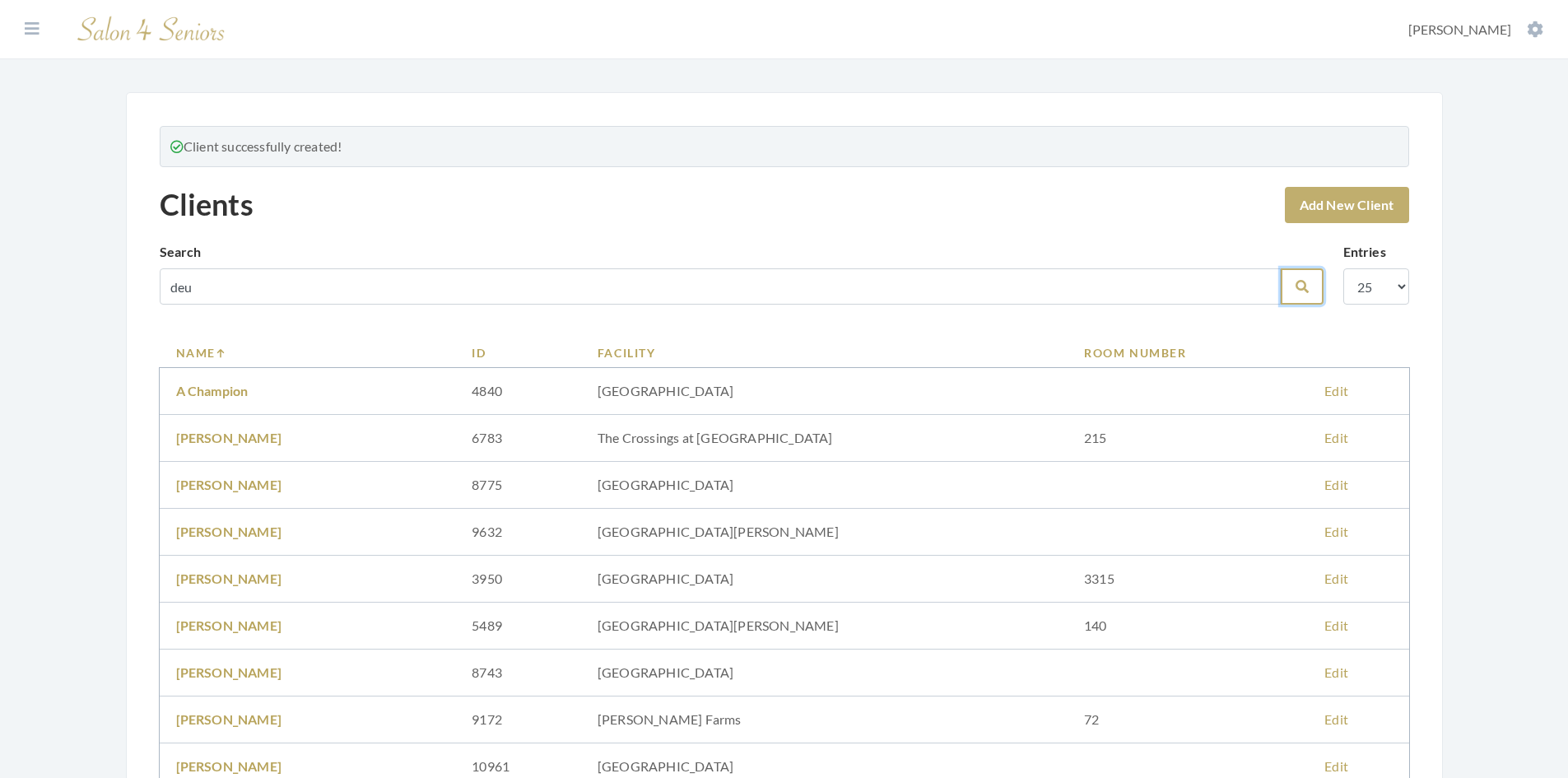
click at [1294, 296] on button "Search" at bounding box center [1302, 286] width 43 height 36
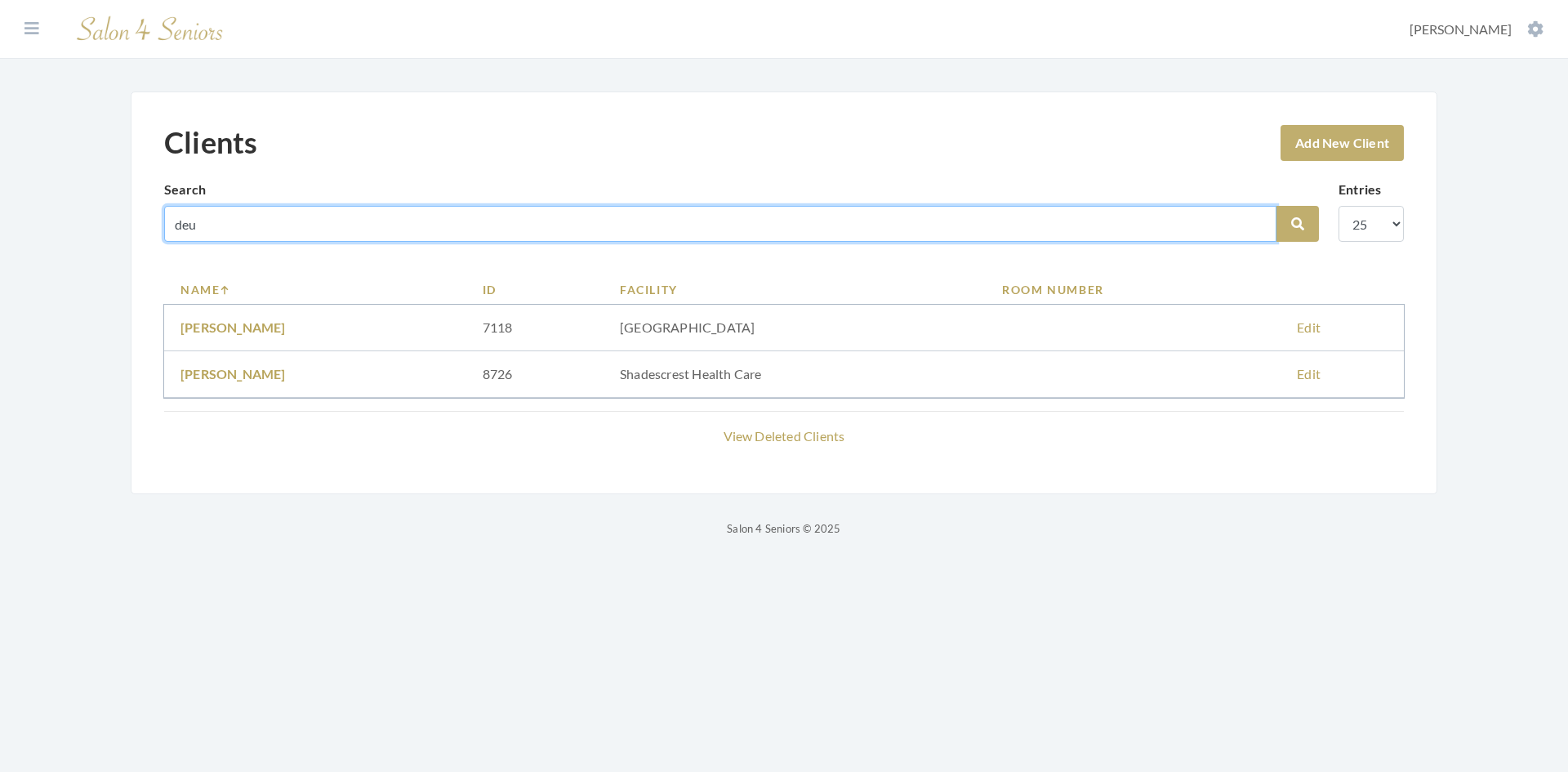
click at [401, 212] on input "deu" at bounding box center [720, 224] width 1112 height 36
type input "d"
type input "curtis"
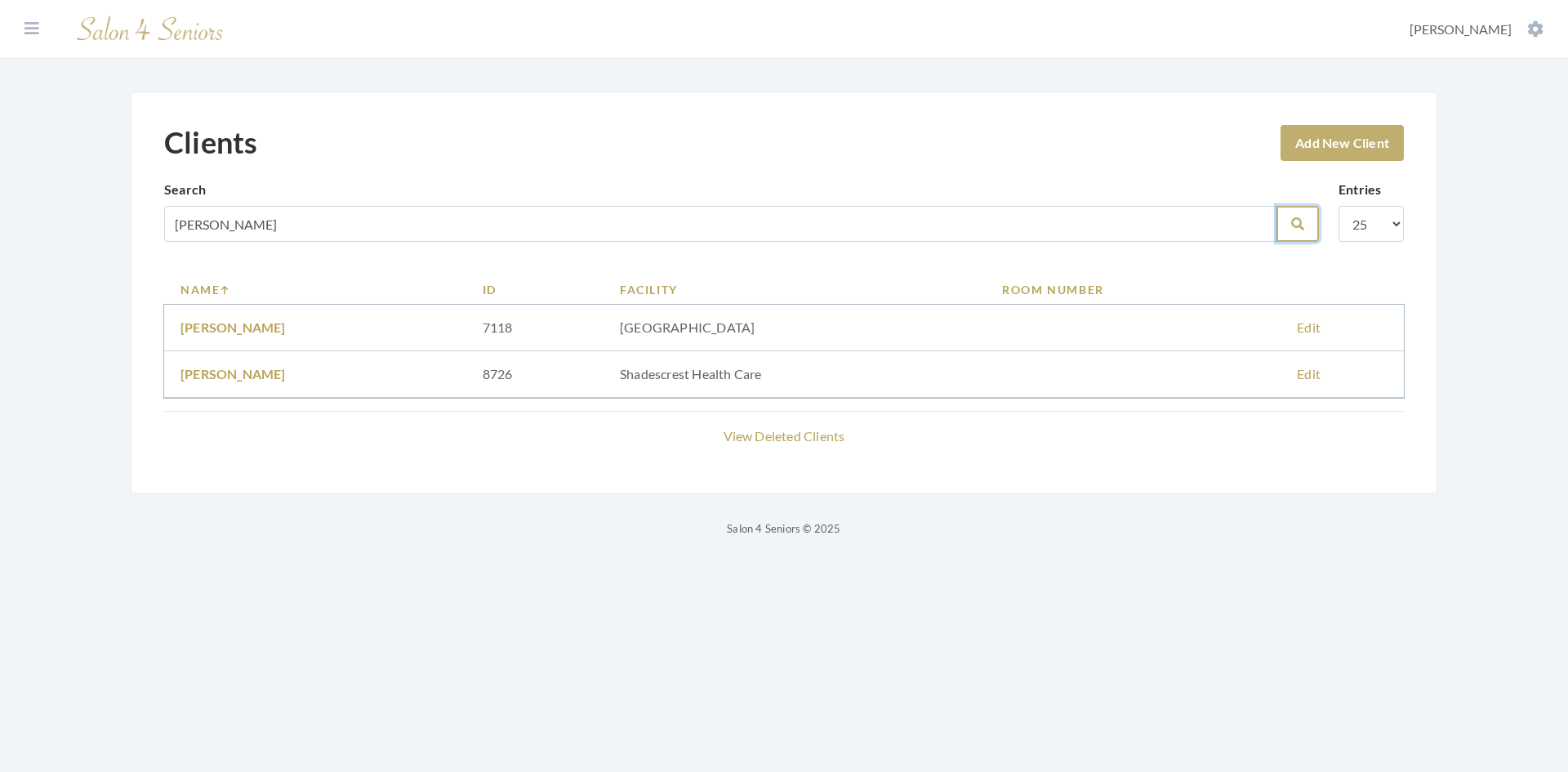
click at [1306, 225] on button "Search" at bounding box center [1298, 224] width 42 height 36
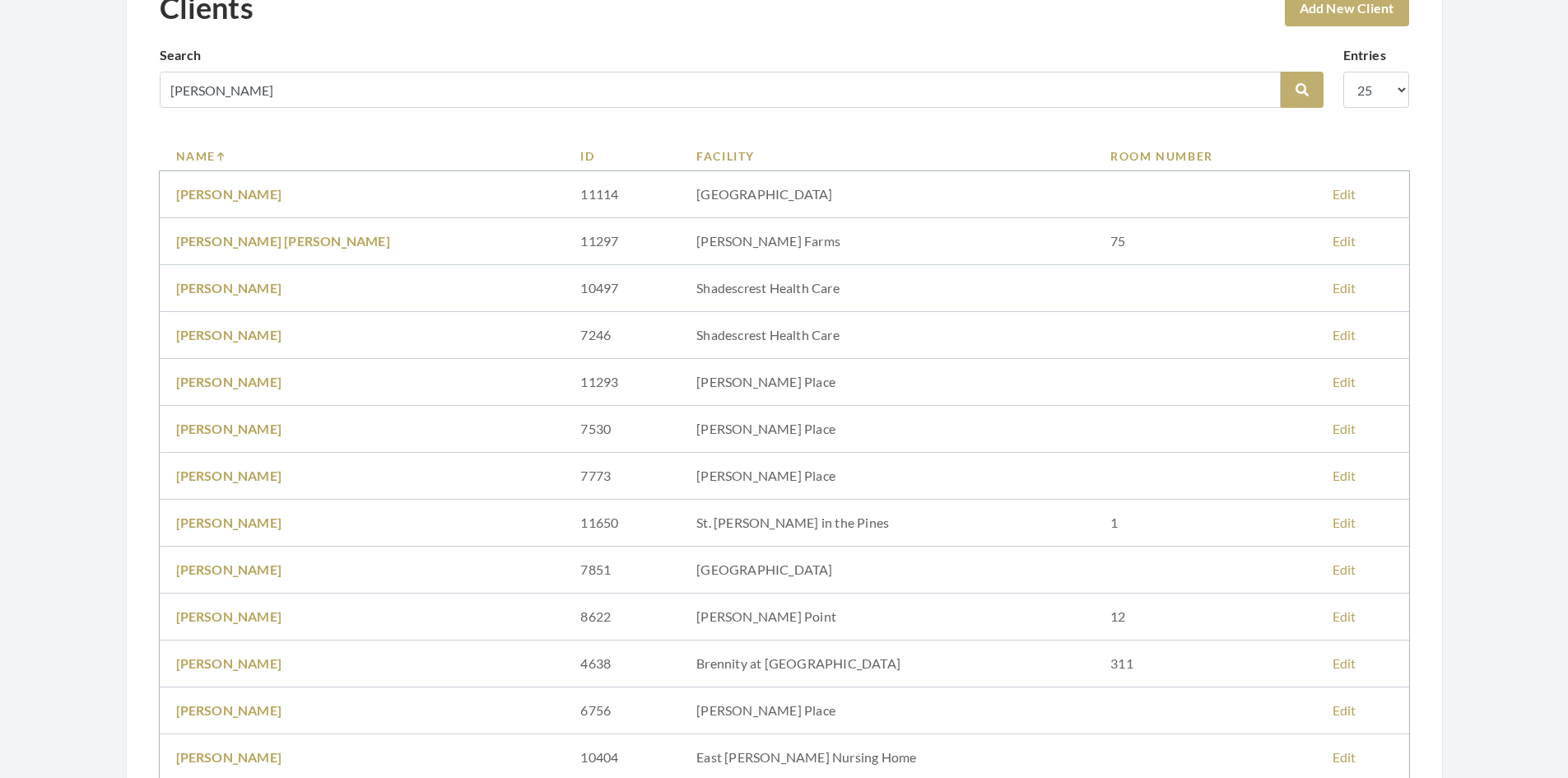
scroll to position [165, 0]
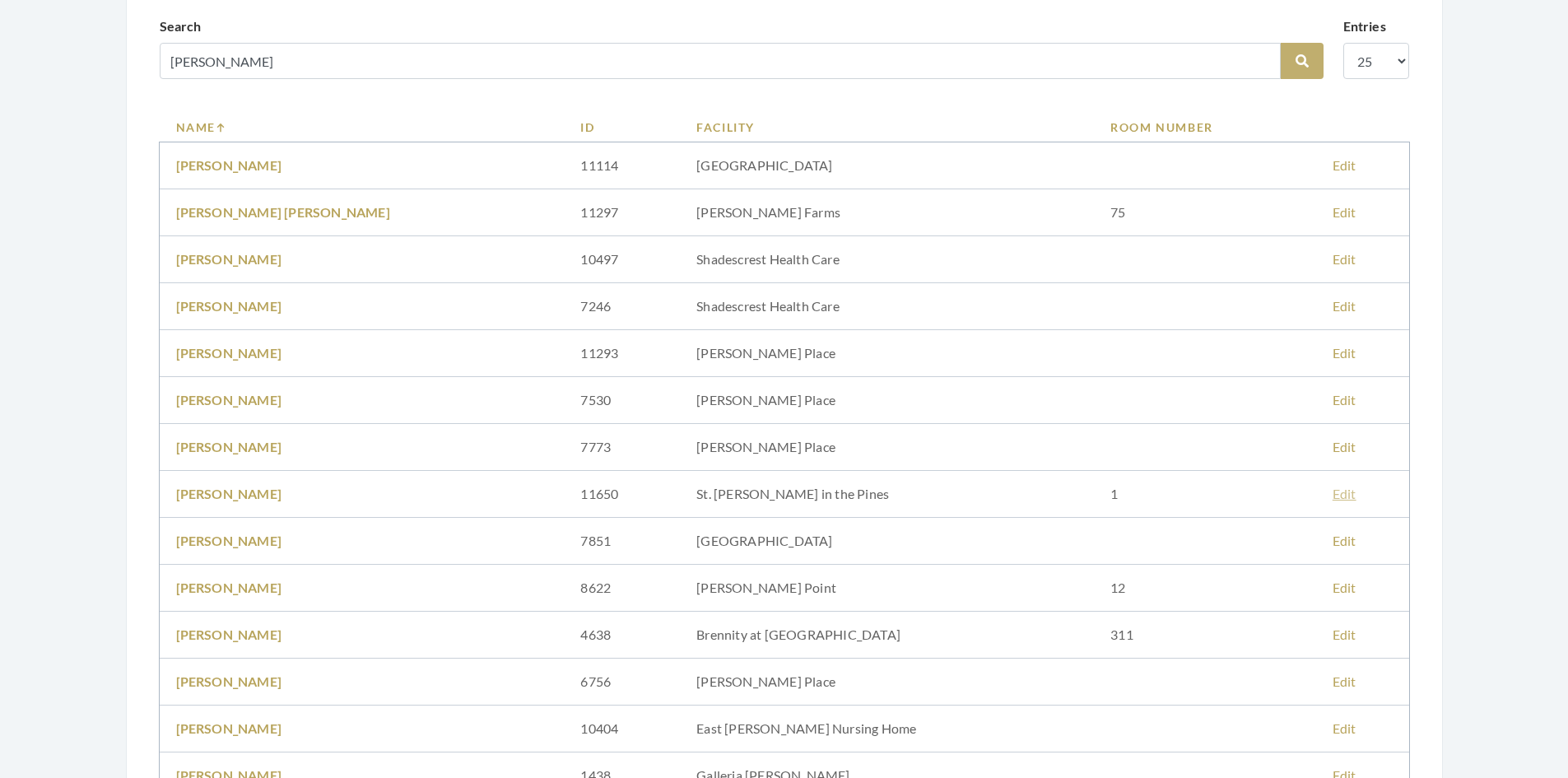
click at [1332, 490] on link "Edit" at bounding box center [1344, 494] width 24 height 15
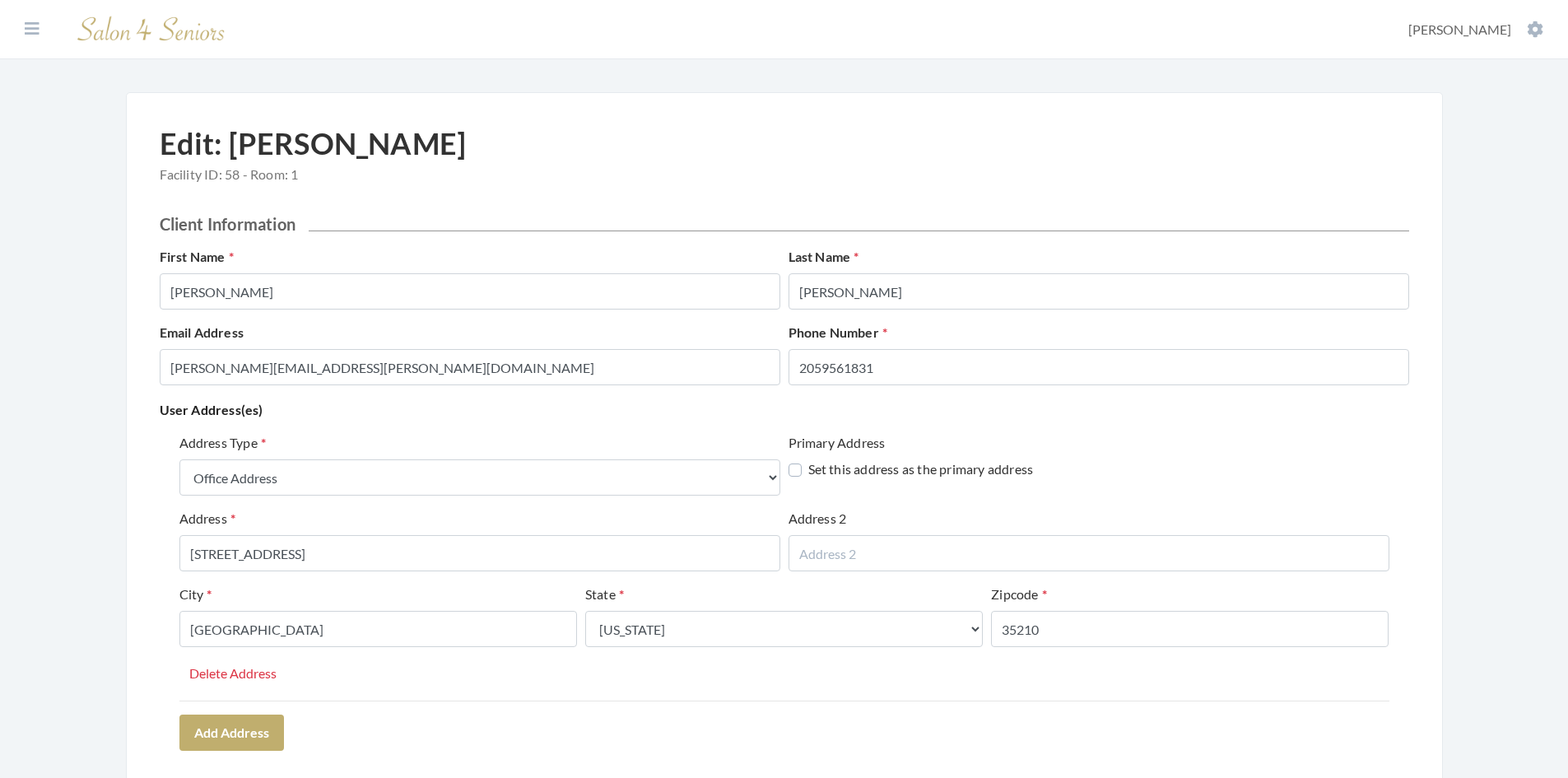
select select "office"
select select "al"
